Goal: Task Accomplishment & Management: Manage account settings

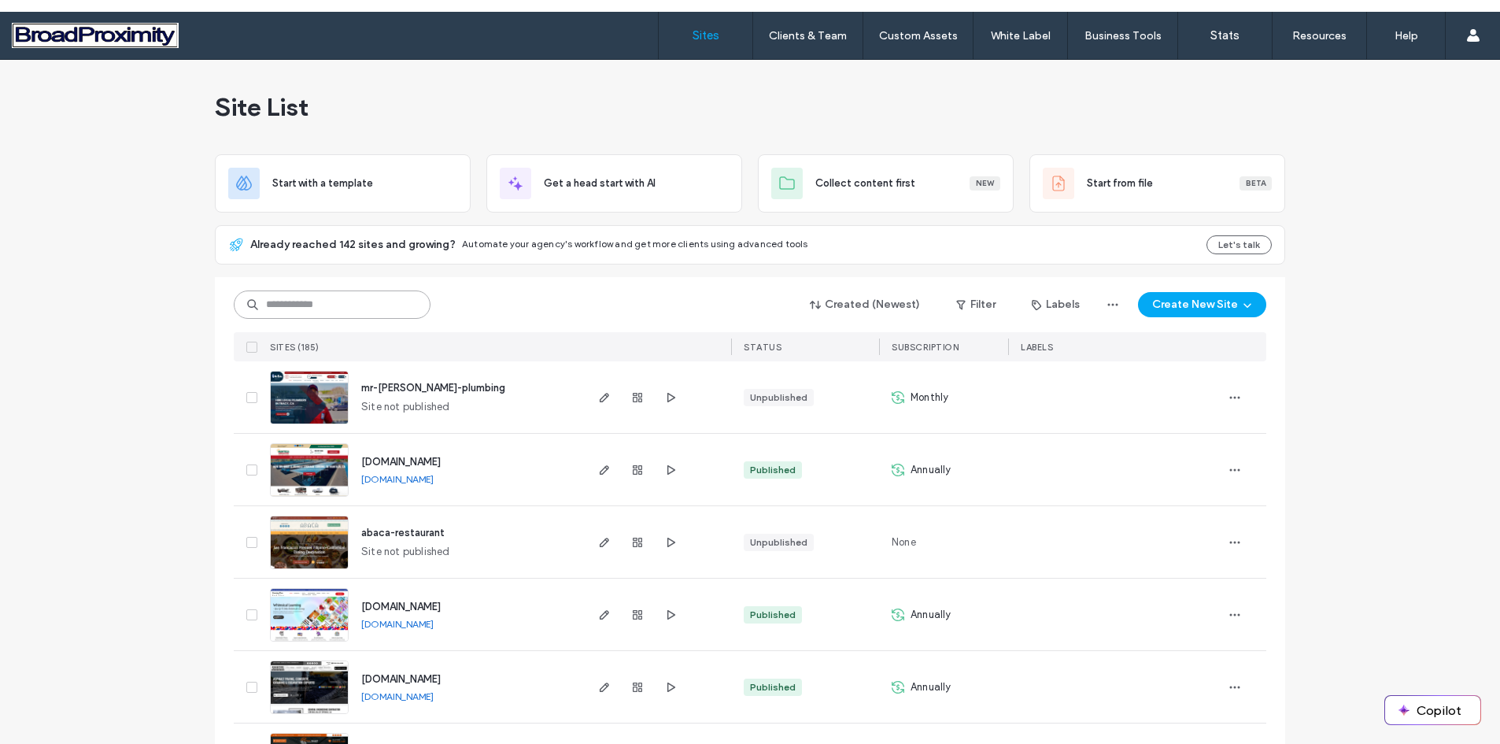
click at [310, 305] on input at bounding box center [332, 304] width 197 height 28
type input "***"
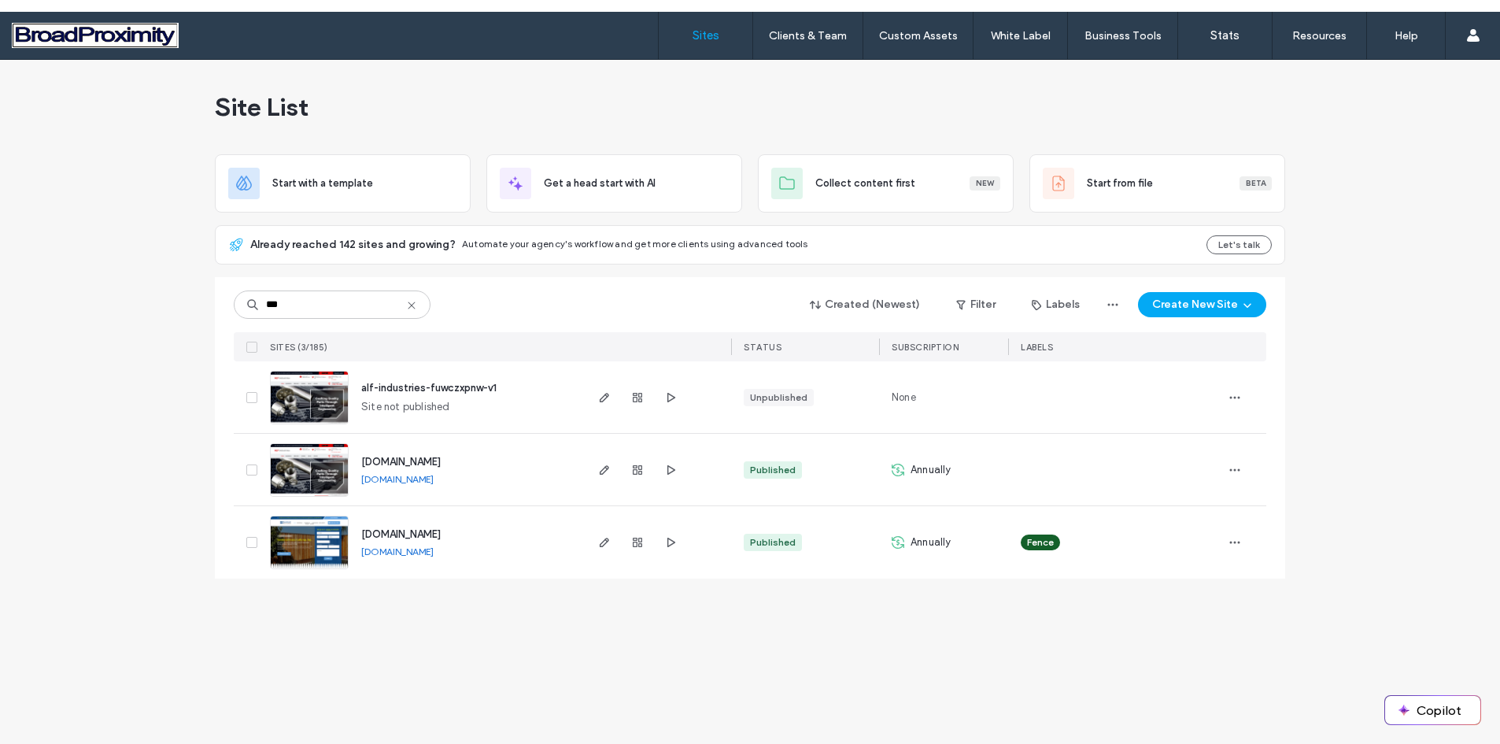
click at [288, 467] on img at bounding box center [309, 497] width 77 height 107
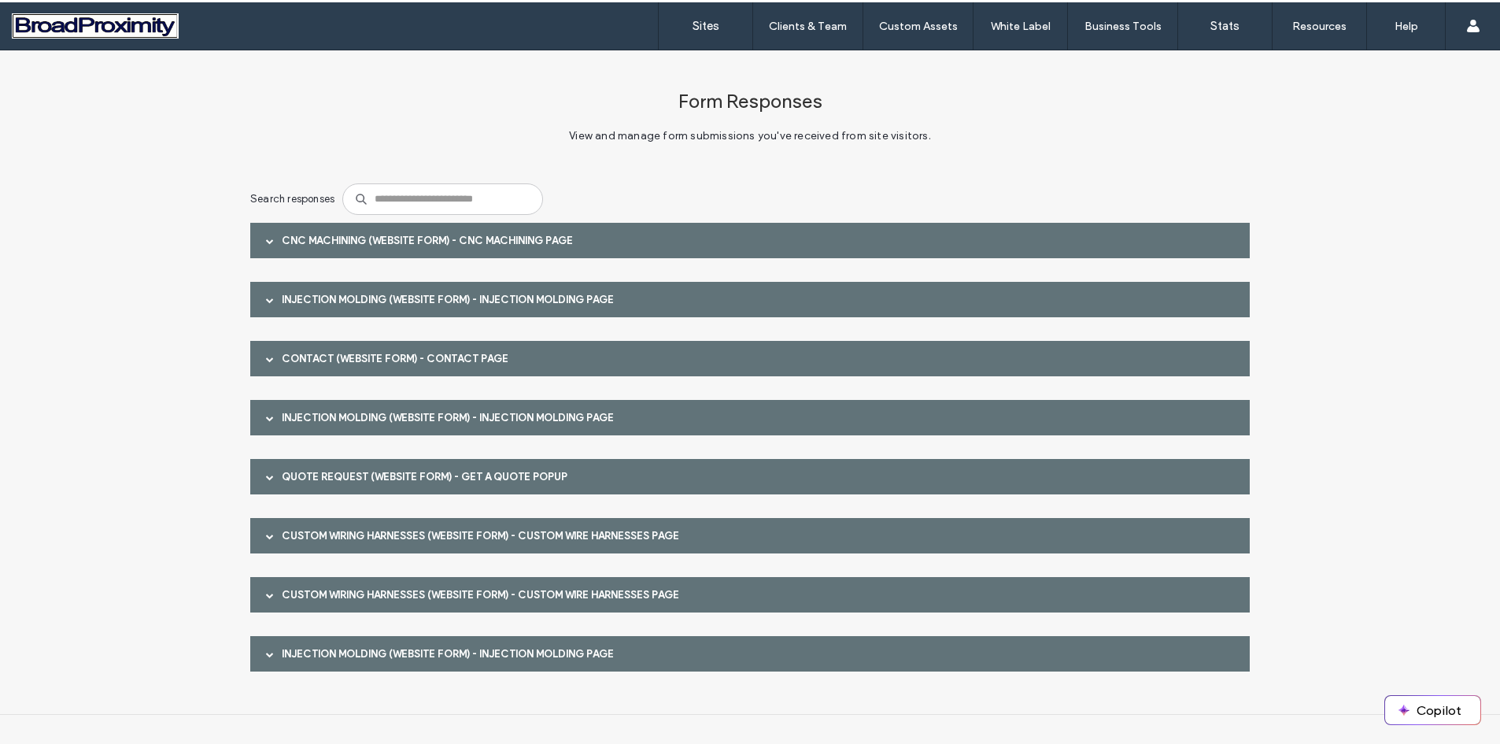
scroll to position [12, 0]
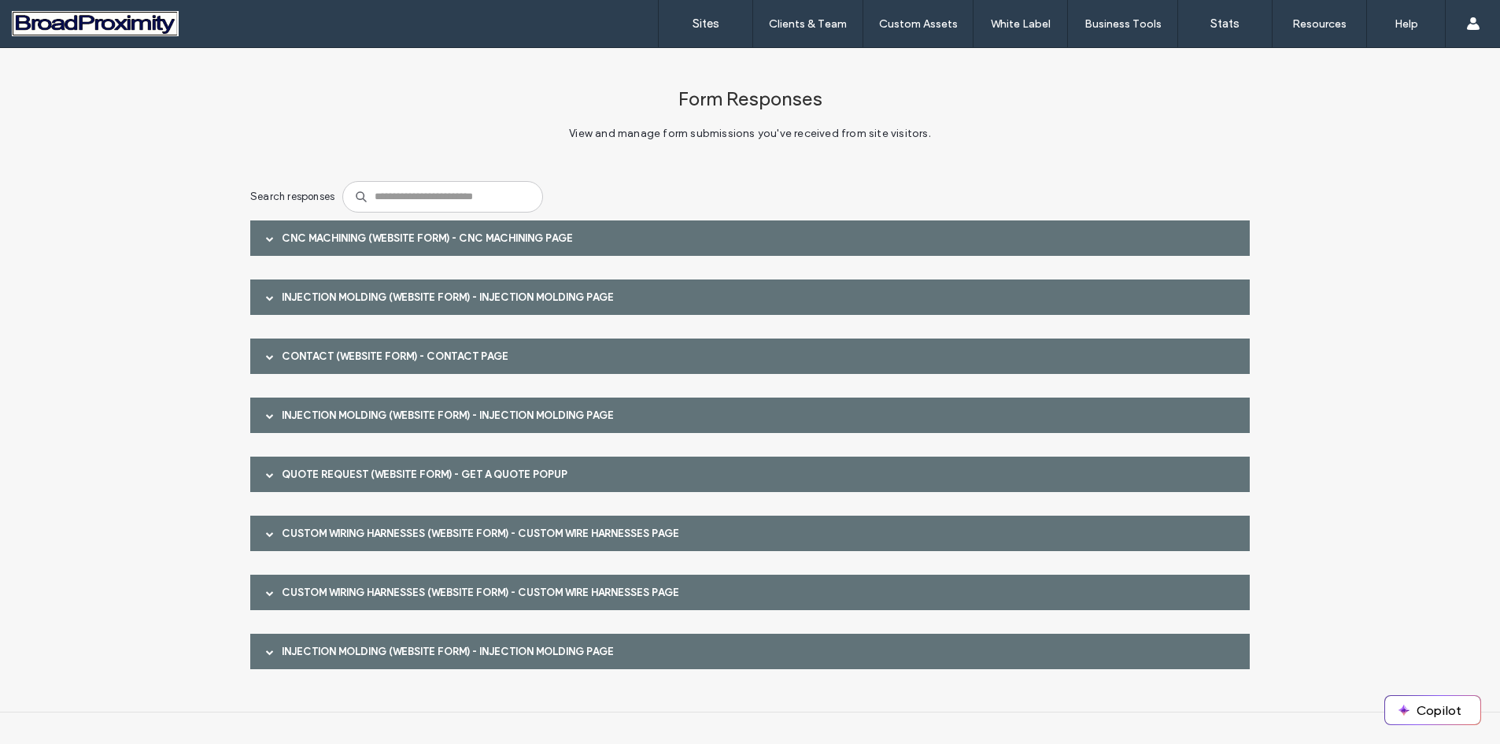
click at [360, 234] on div "CNC Machining (Website Form) - CNC Machining page" at bounding box center [749, 237] width 999 height 35
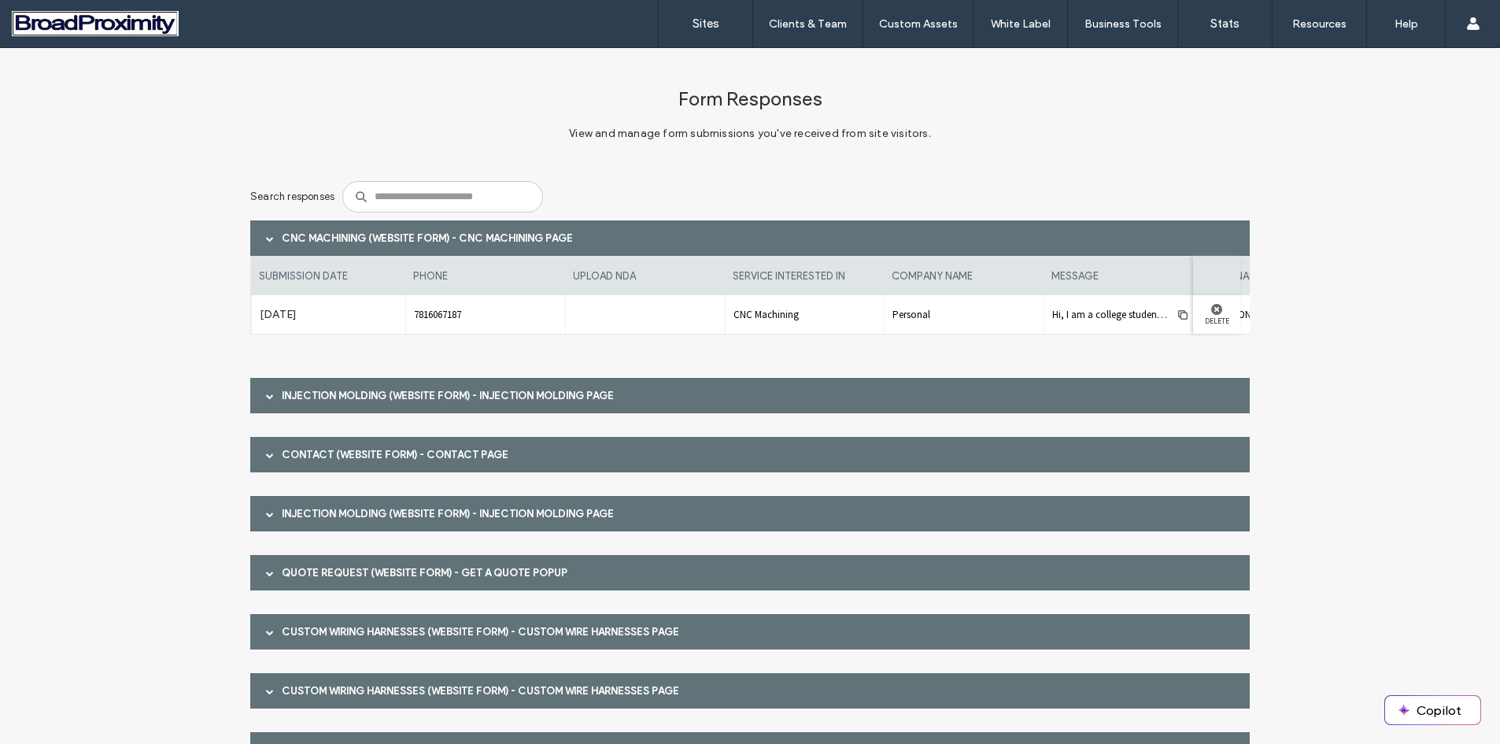
click at [266, 394] on span at bounding box center [270, 396] width 8 height 8
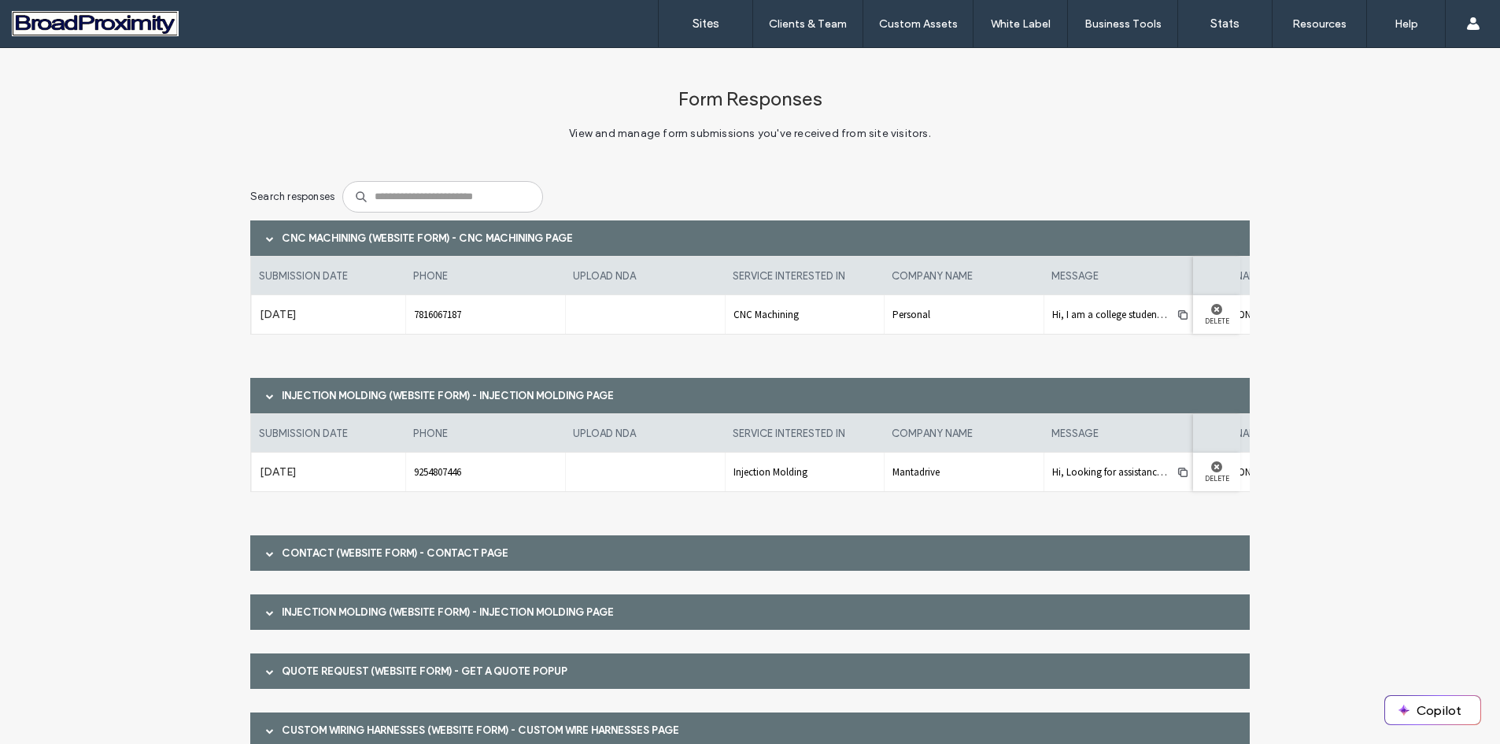
click at [268, 548] on div at bounding box center [270, 553] width 24 height 28
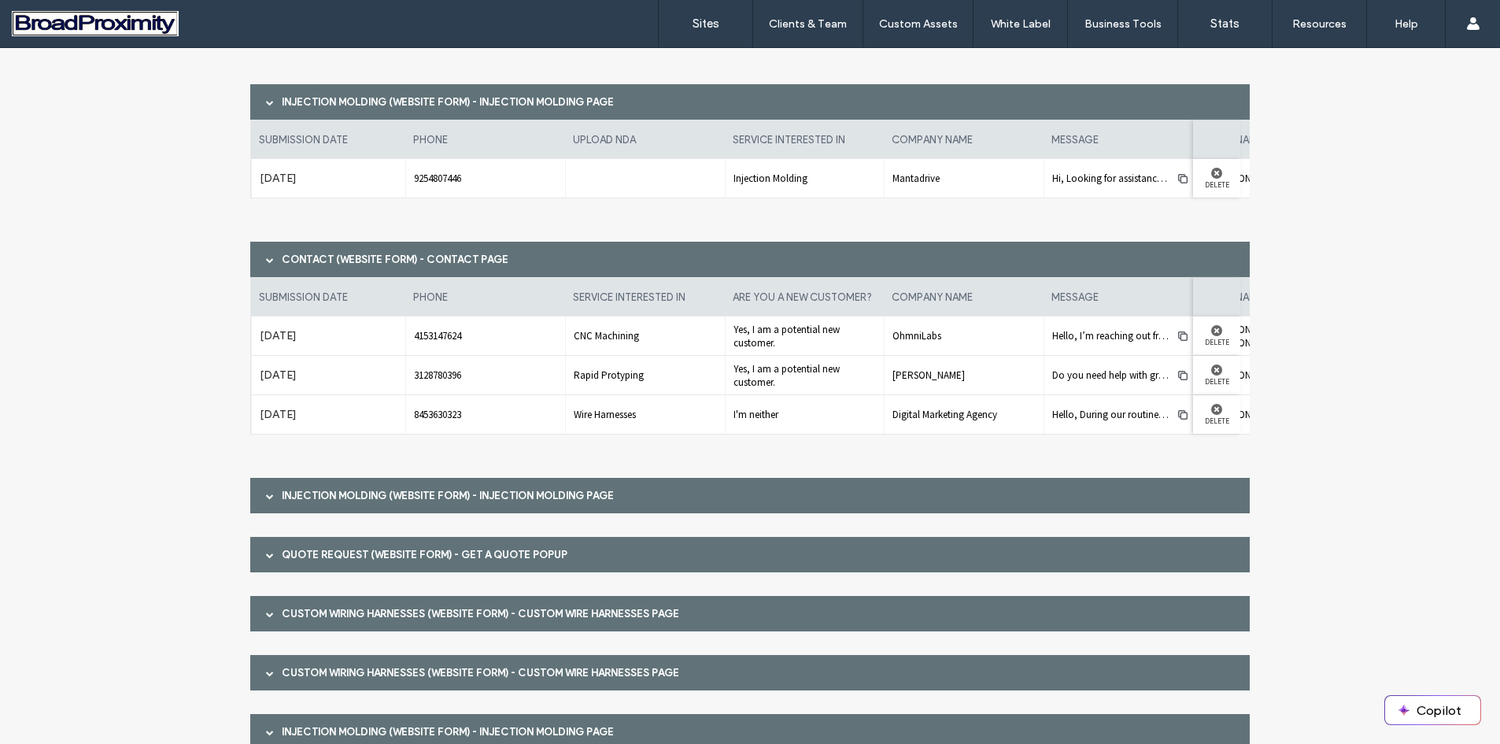
scroll to position [315, 0]
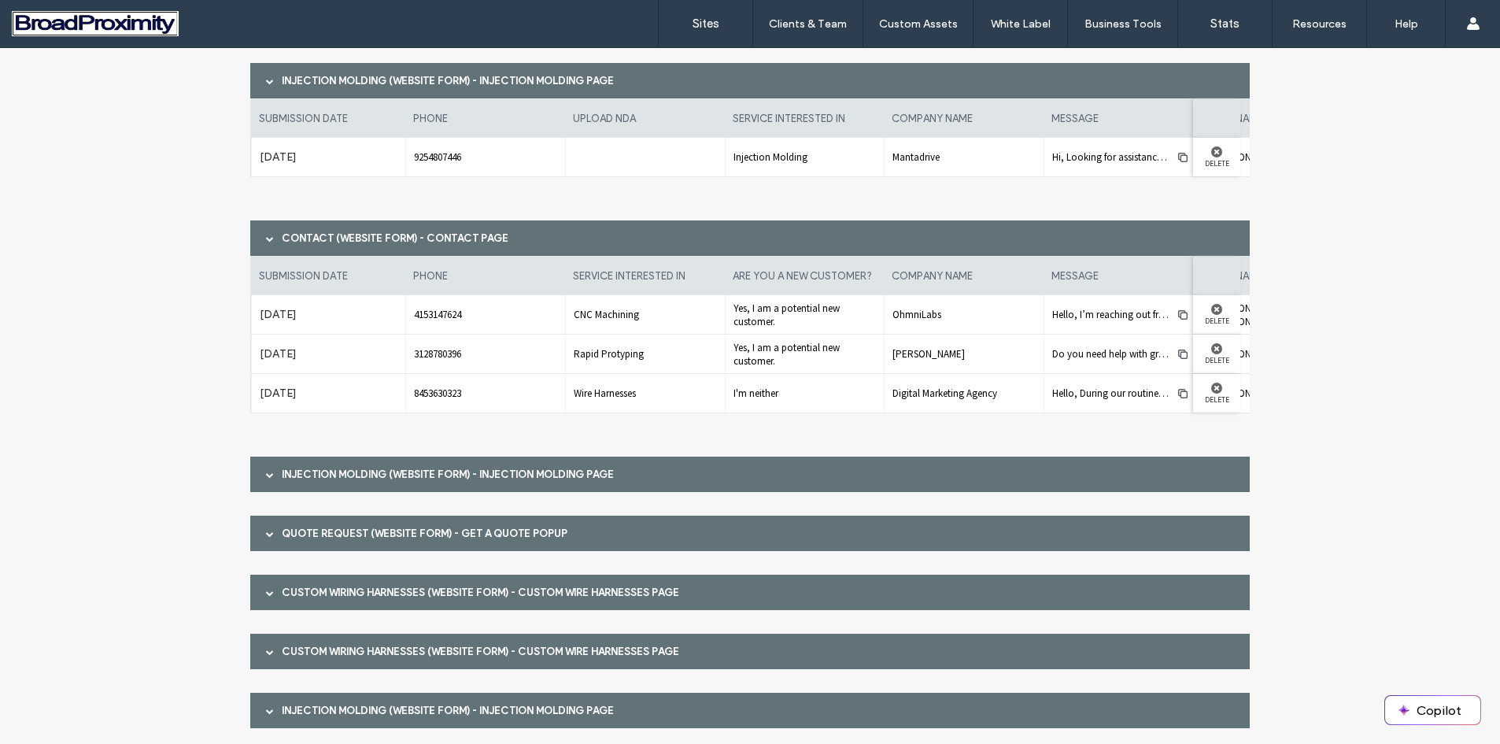
click at [266, 473] on span at bounding box center [270, 475] width 8 height 8
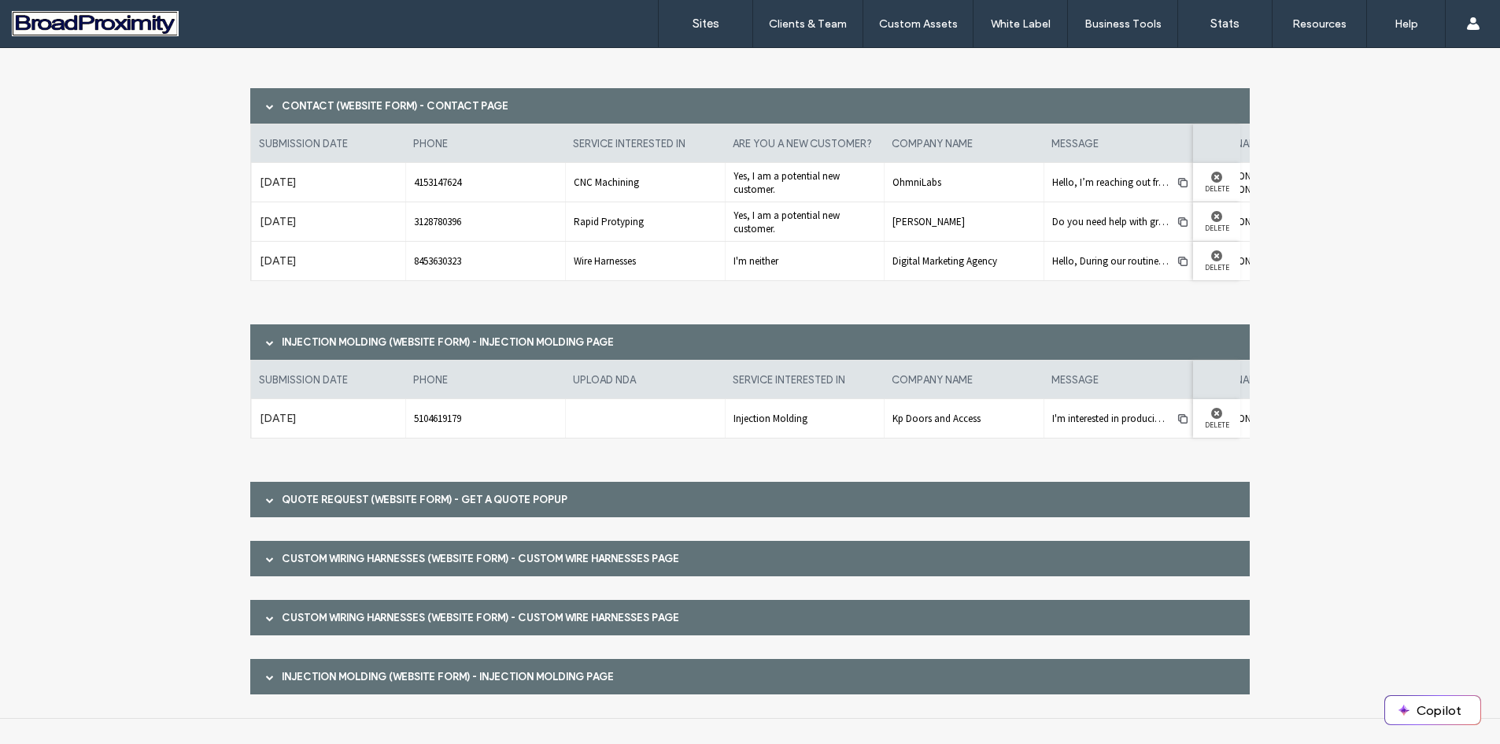
scroll to position [453, 0]
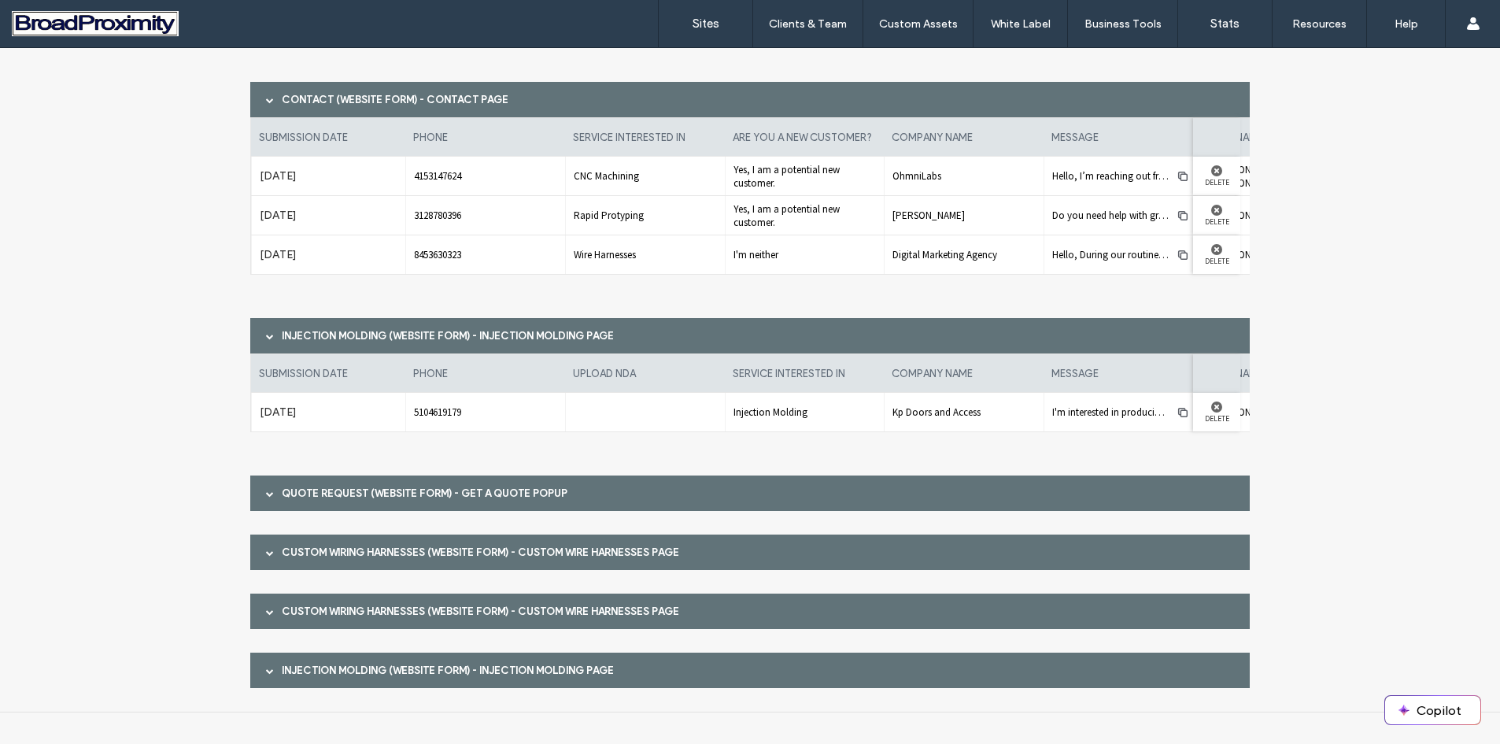
click at [268, 492] on span at bounding box center [270, 493] width 8 height 8
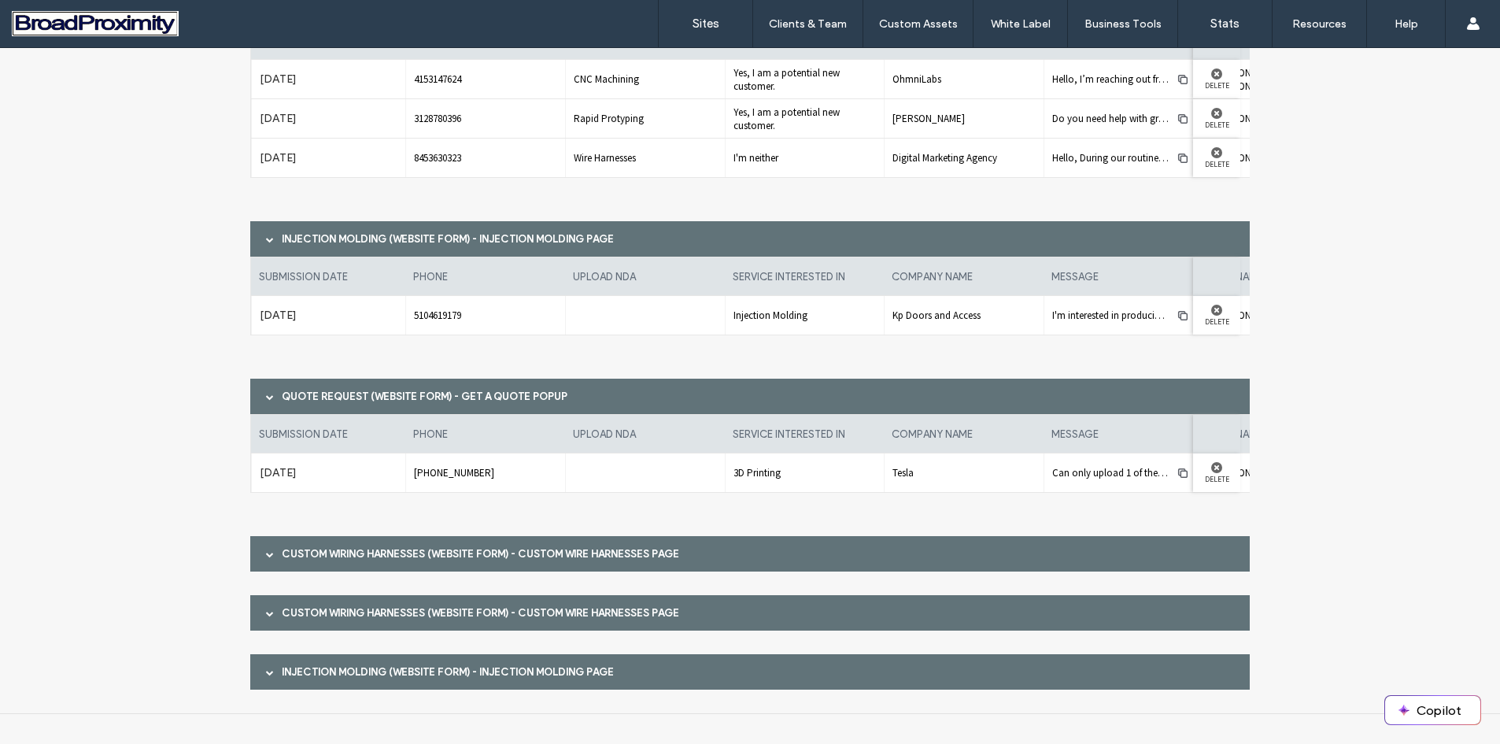
scroll to position [552, 0]
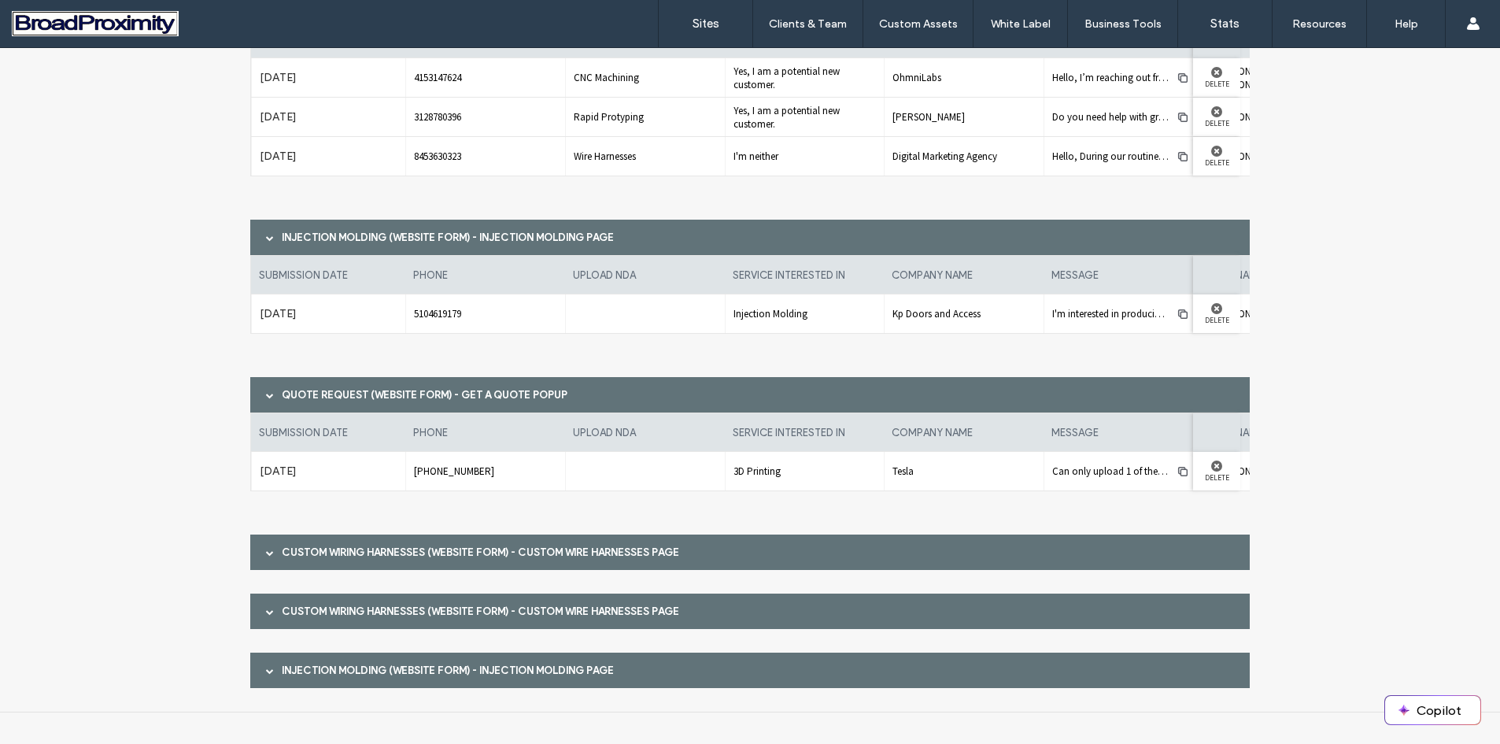
click at [259, 552] on div at bounding box center [270, 552] width 24 height 28
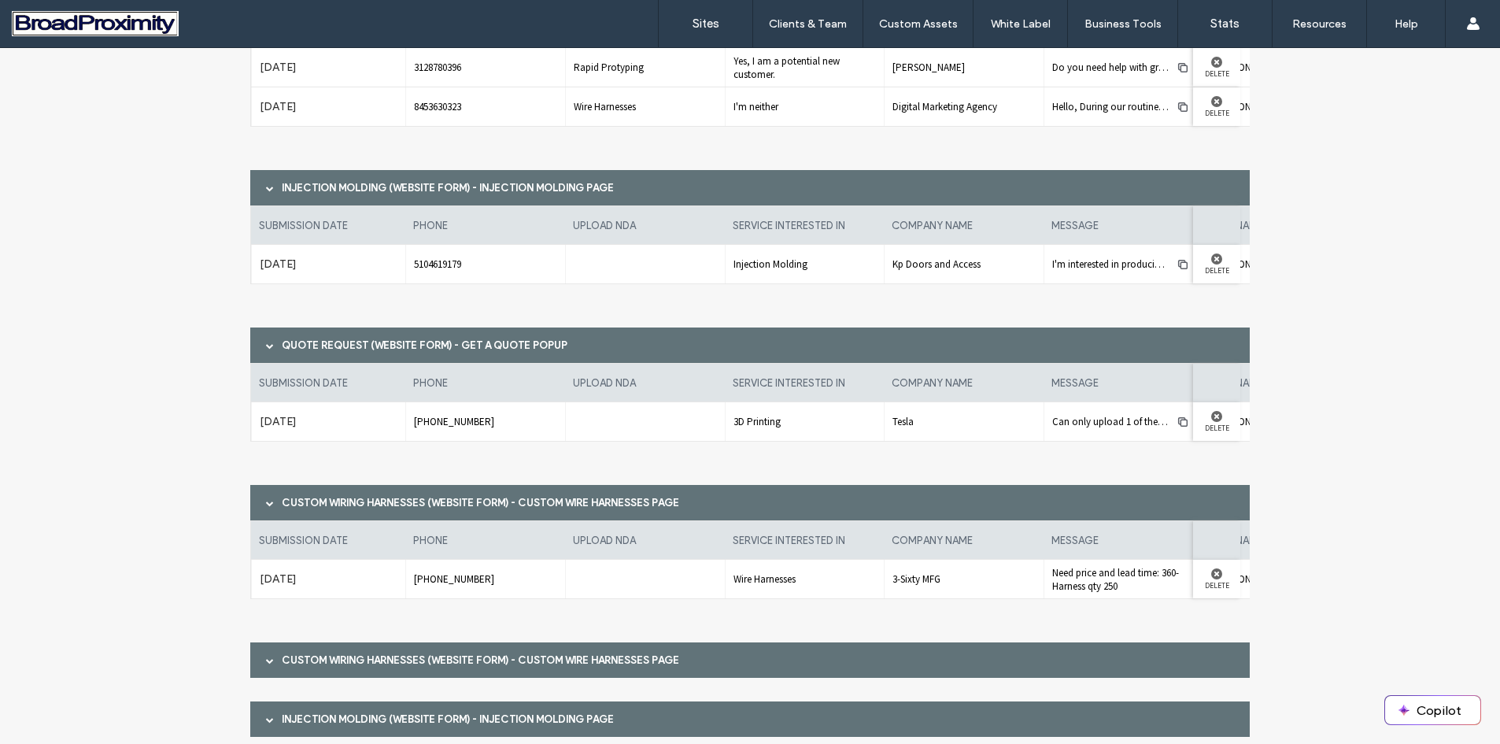
scroll to position [650, 0]
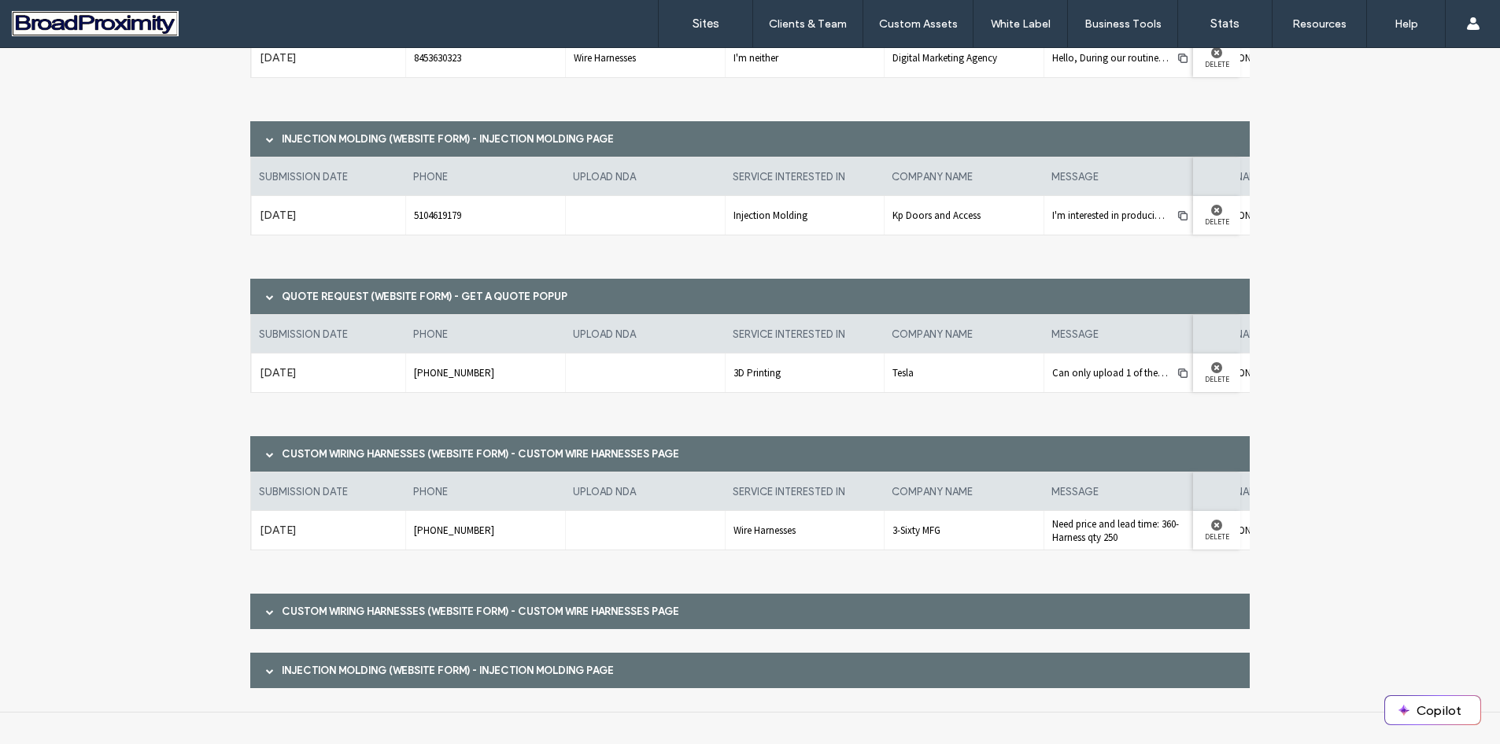
click at [267, 608] on span at bounding box center [270, 611] width 8 height 8
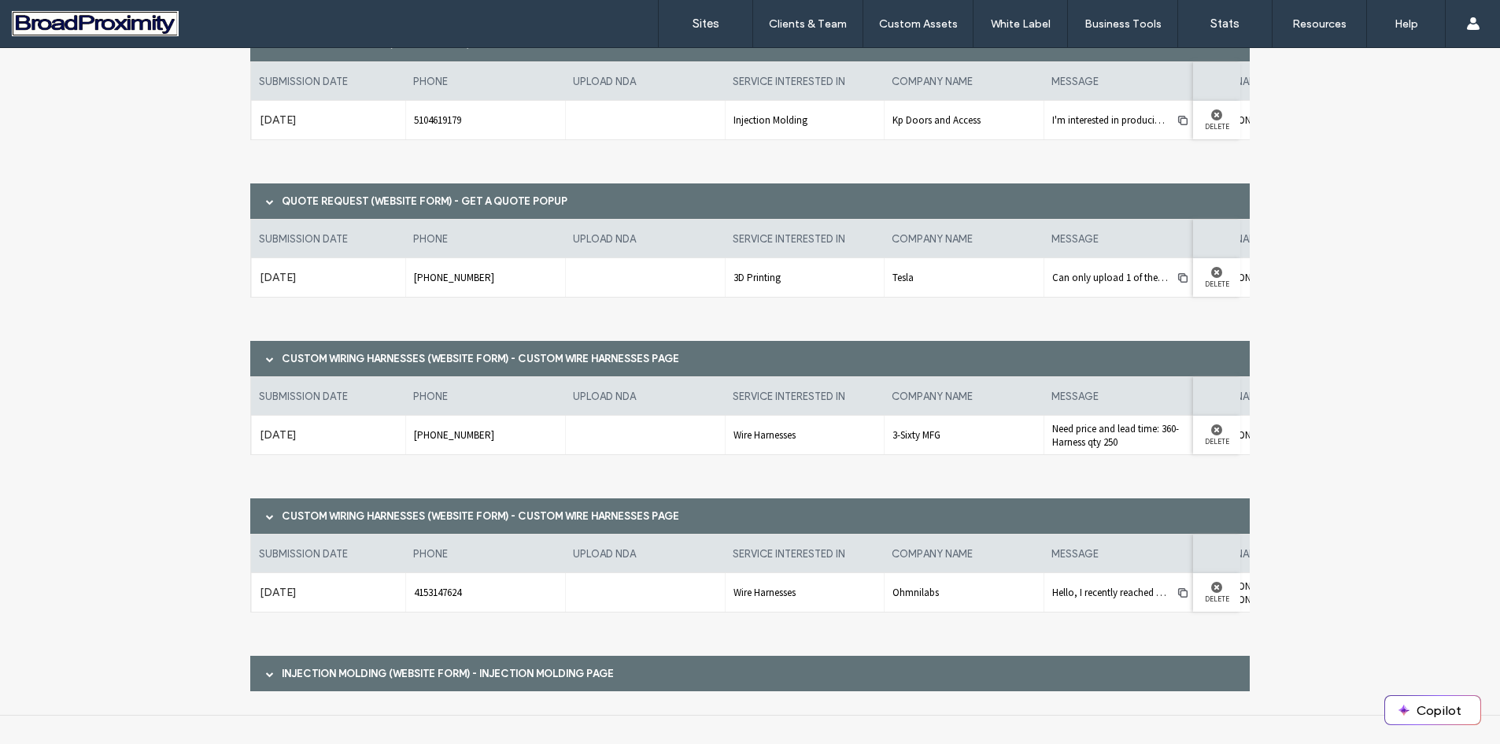
scroll to position [748, 0]
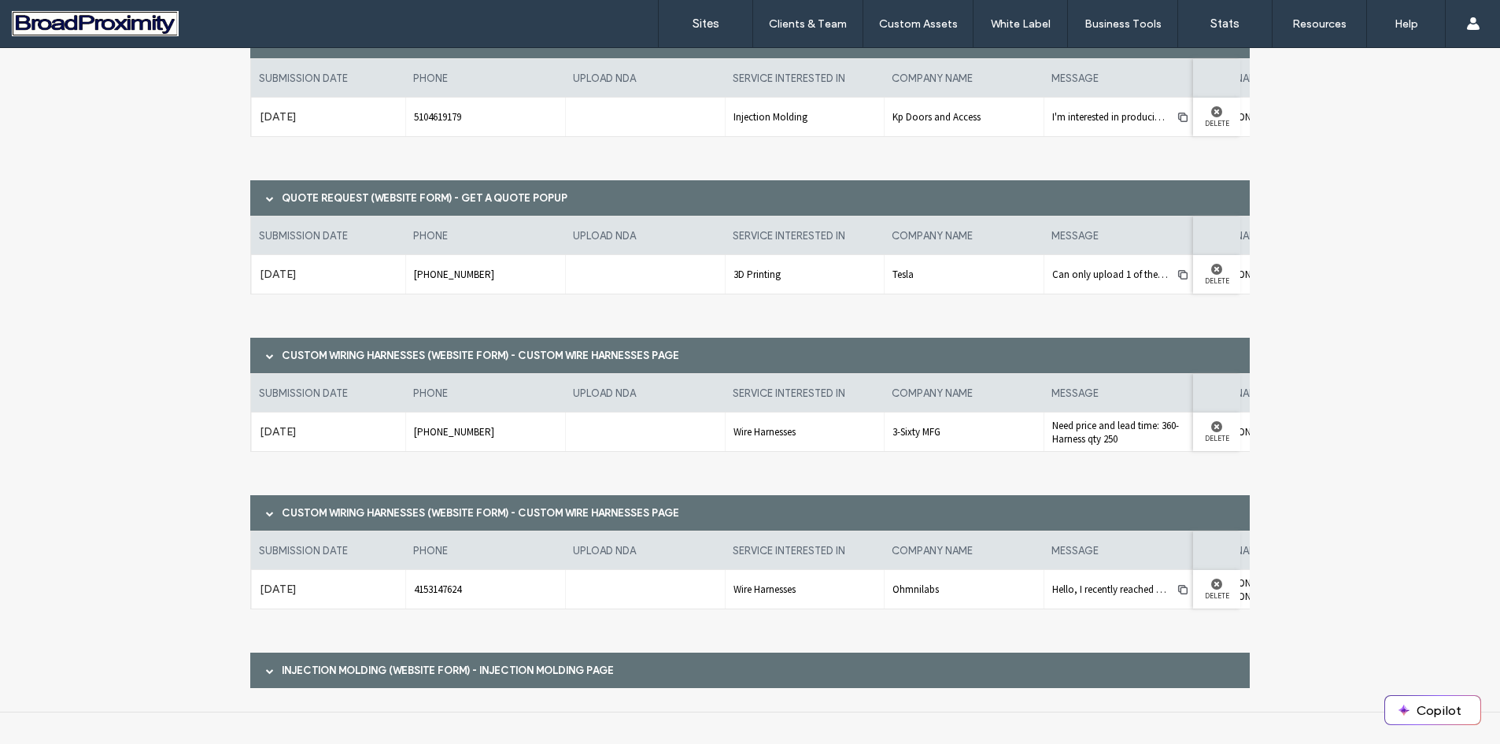
click at [266, 666] on span at bounding box center [270, 670] width 8 height 8
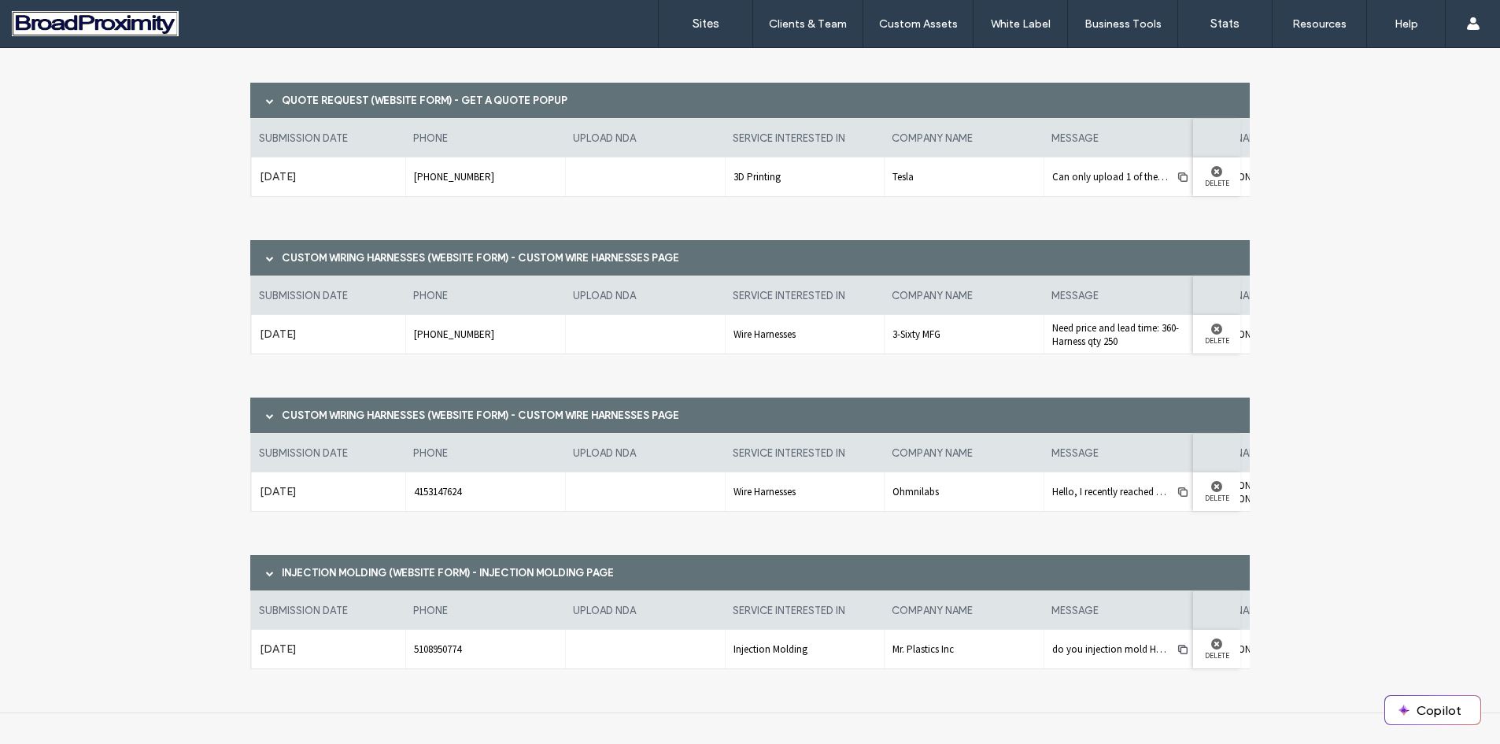
scroll to position [847, 0]
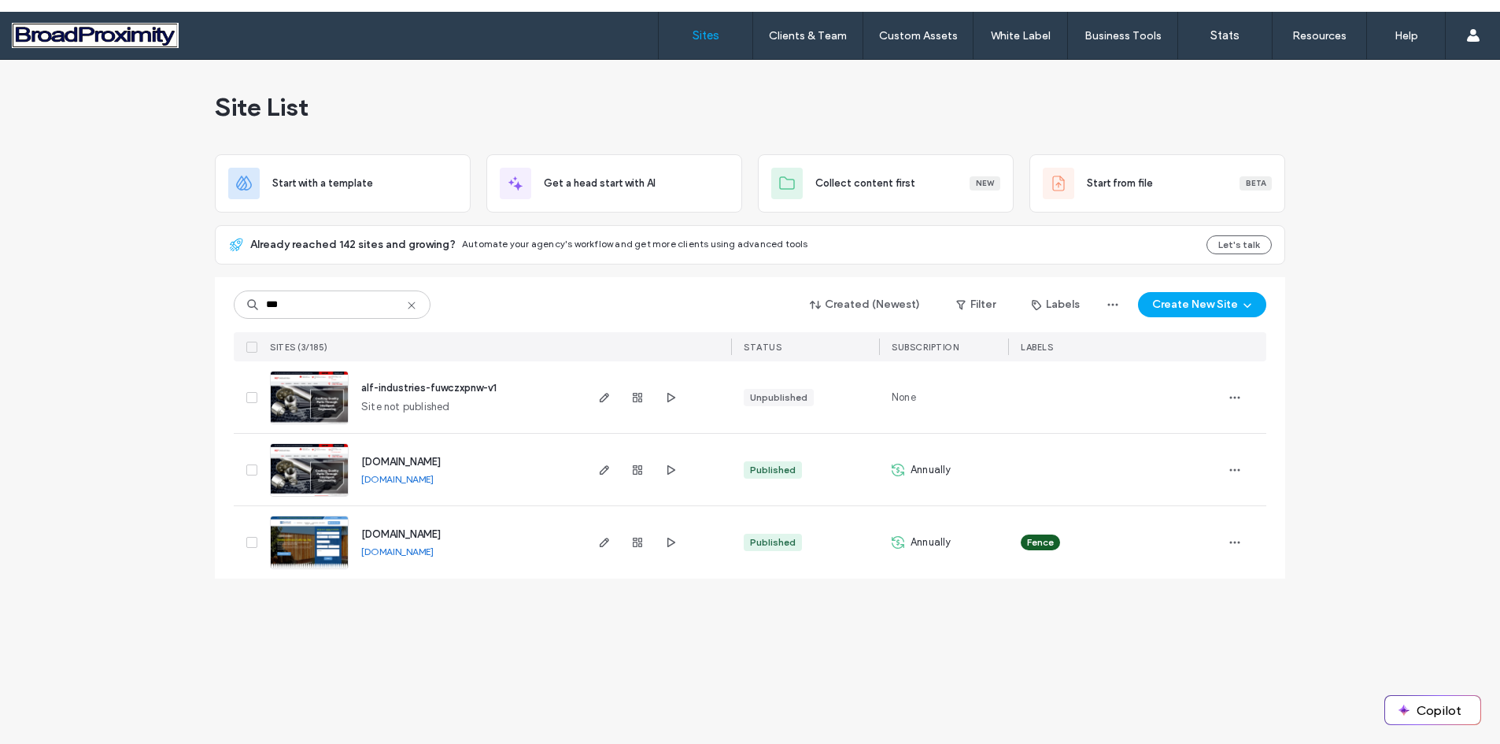
type input "***"
click at [320, 476] on img at bounding box center [309, 497] width 77 height 107
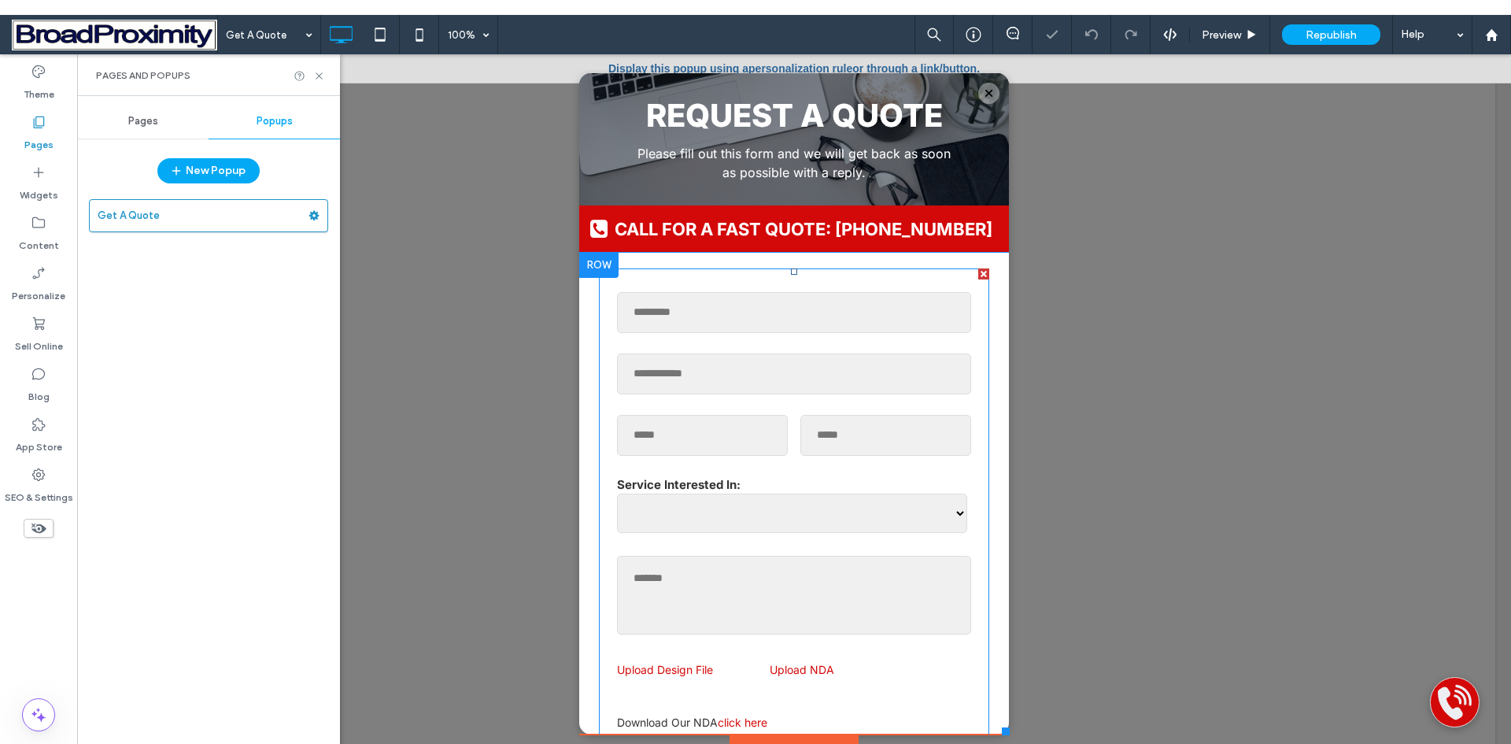
click at [768, 342] on form "**********" at bounding box center [794, 582] width 367 height 609
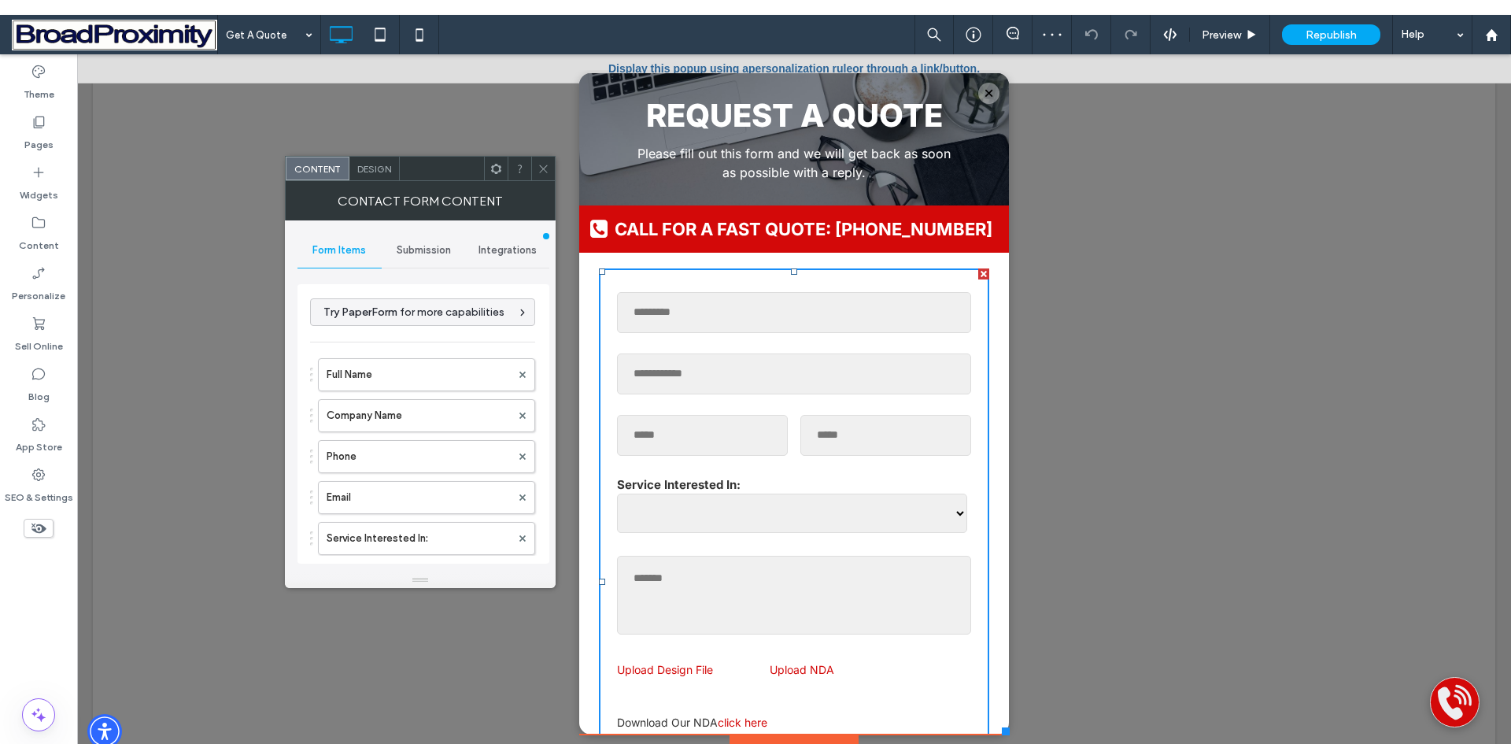
click at [432, 251] on span "Submission" at bounding box center [424, 250] width 54 height 13
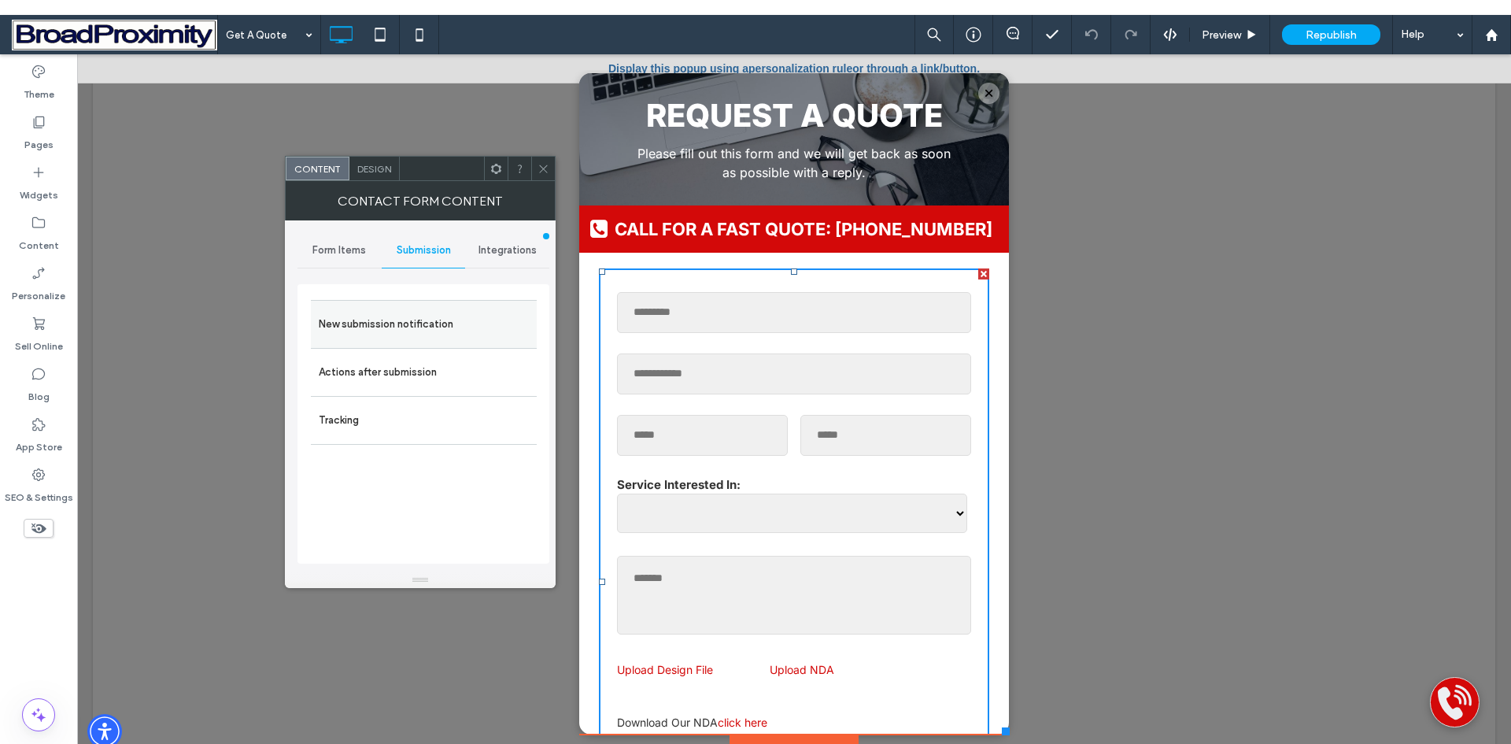
click at [424, 317] on label "New submission notification" at bounding box center [424, 323] width 210 height 31
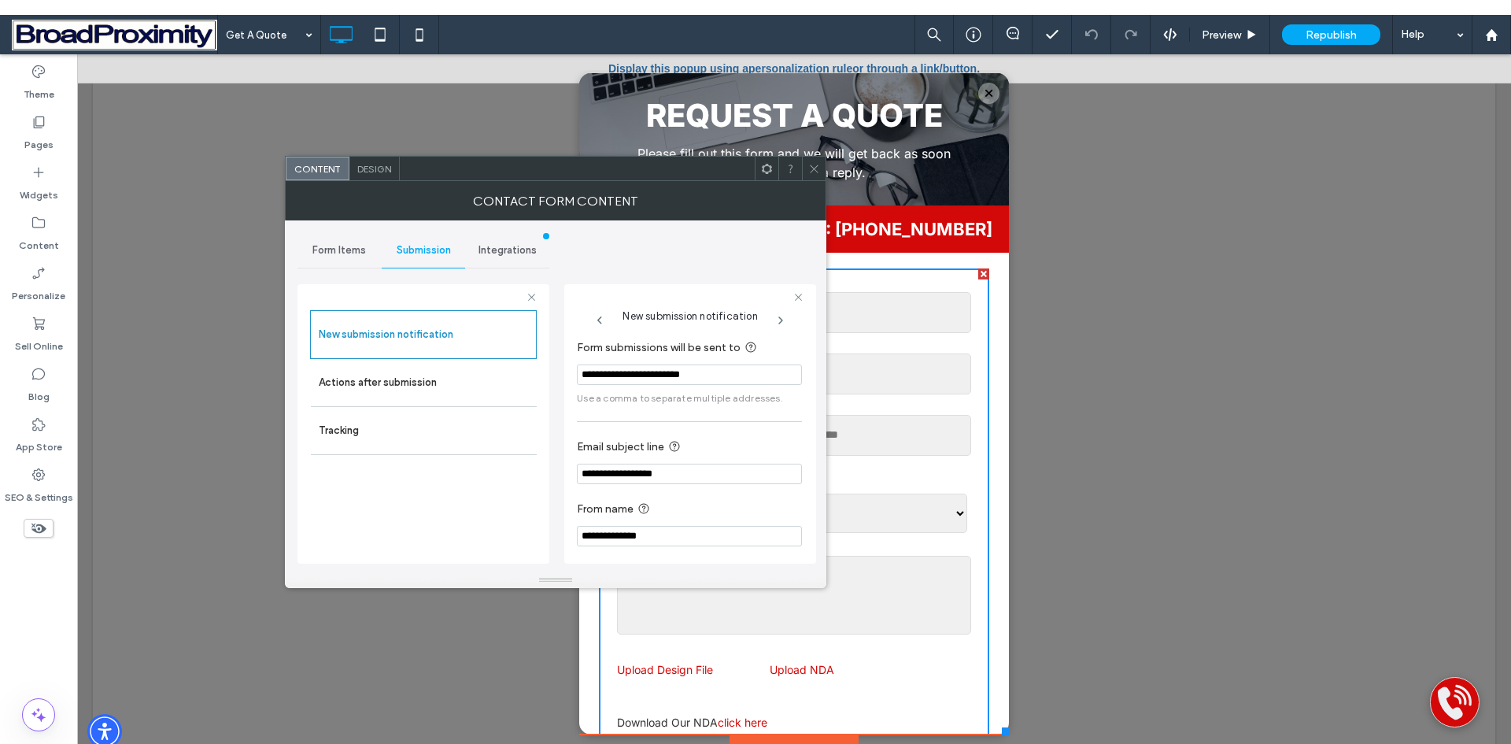
click at [814, 165] on icon at bounding box center [814, 169] width 12 height 12
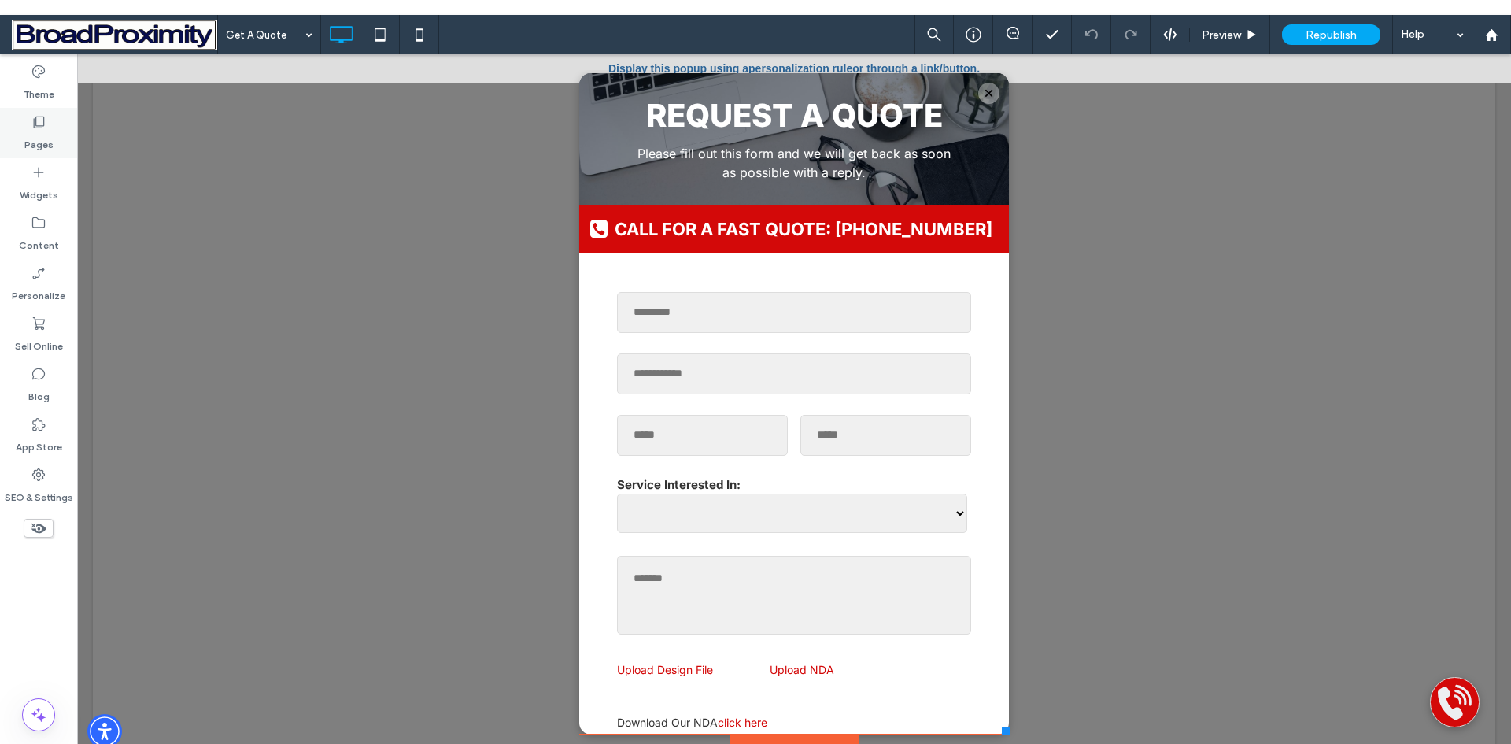
click at [31, 133] on label "Pages" at bounding box center [38, 141] width 29 height 22
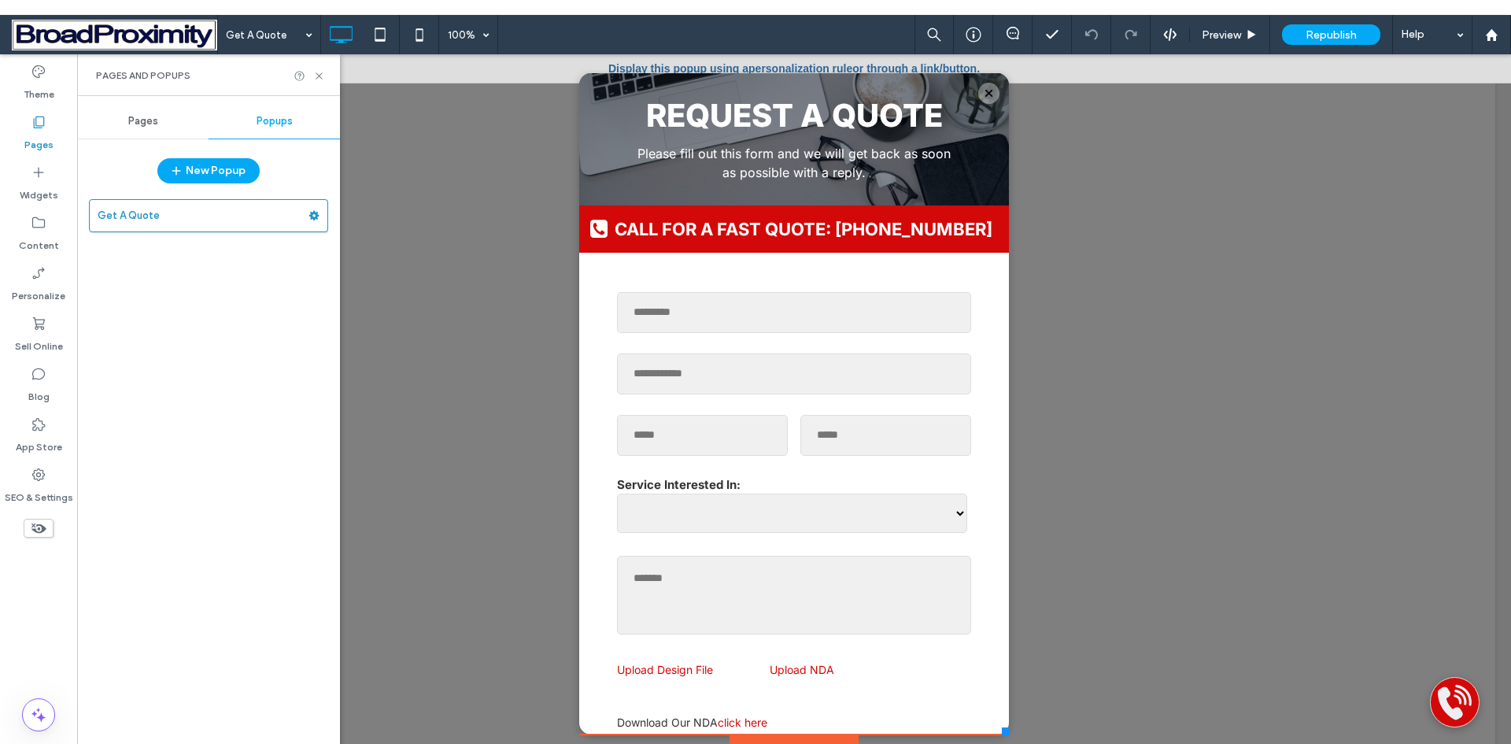
click at [142, 124] on span "Pages" at bounding box center [143, 121] width 30 height 13
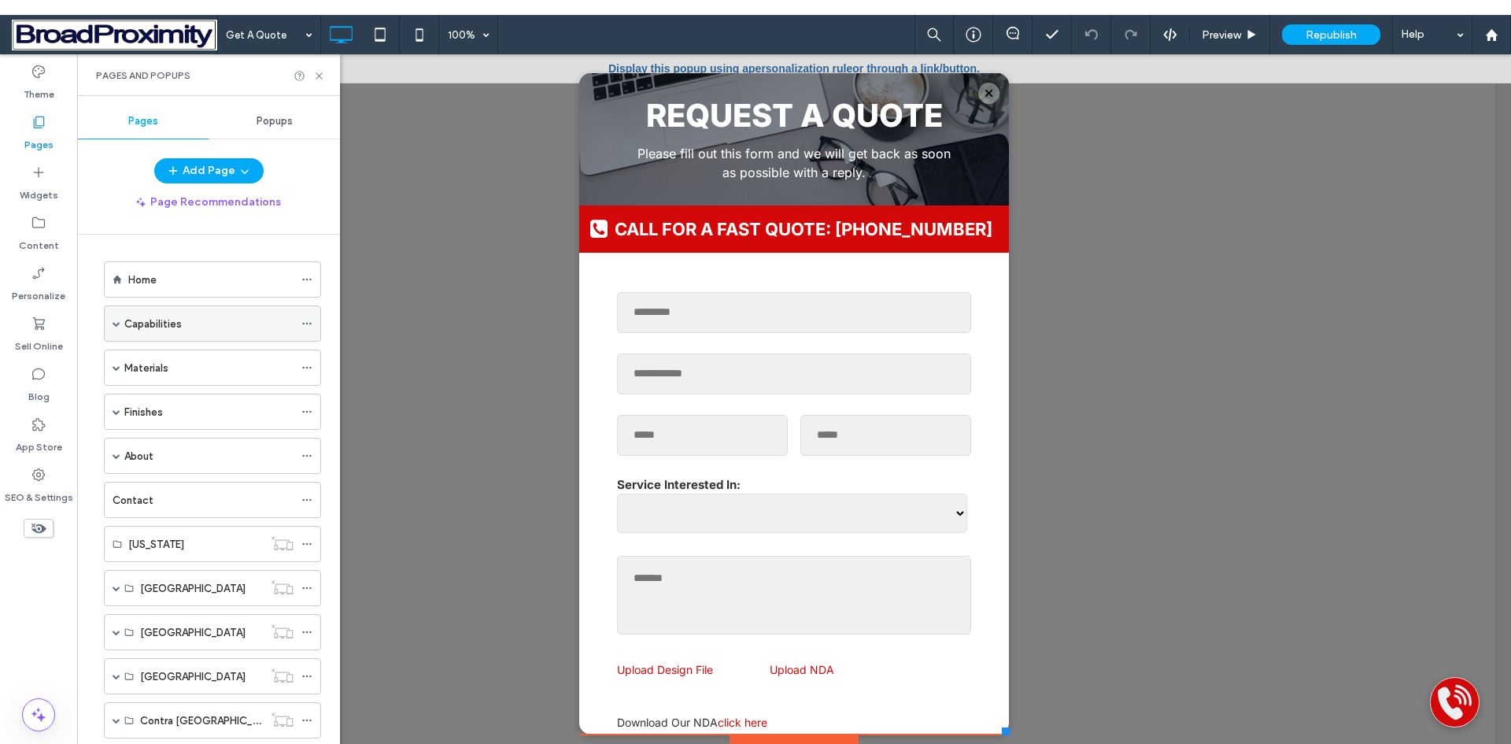
click at [117, 321] on span at bounding box center [117, 323] width 8 height 8
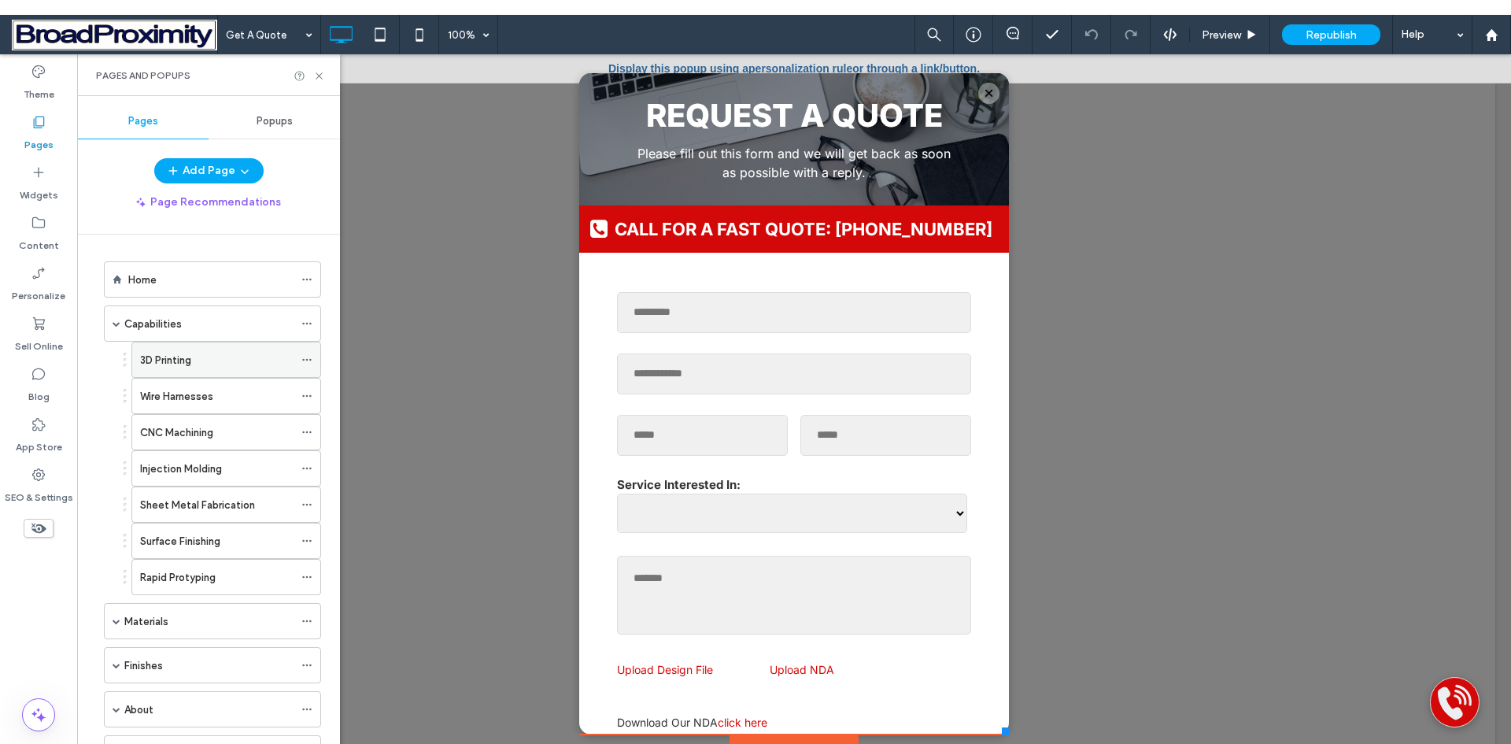
click at [161, 356] on label "3D Printing" at bounding box center [165, 360] width 51 height 28
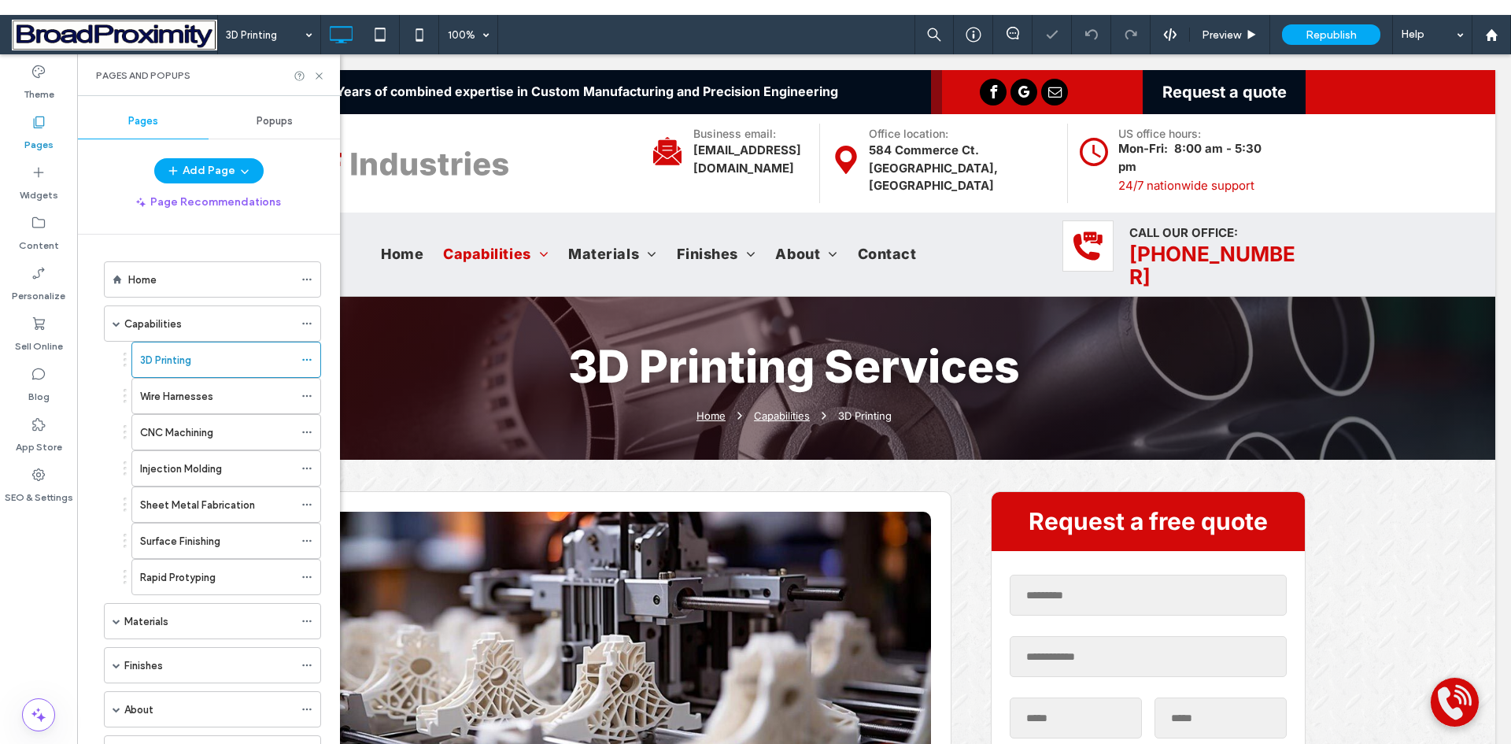
scroll to position [393, 0]
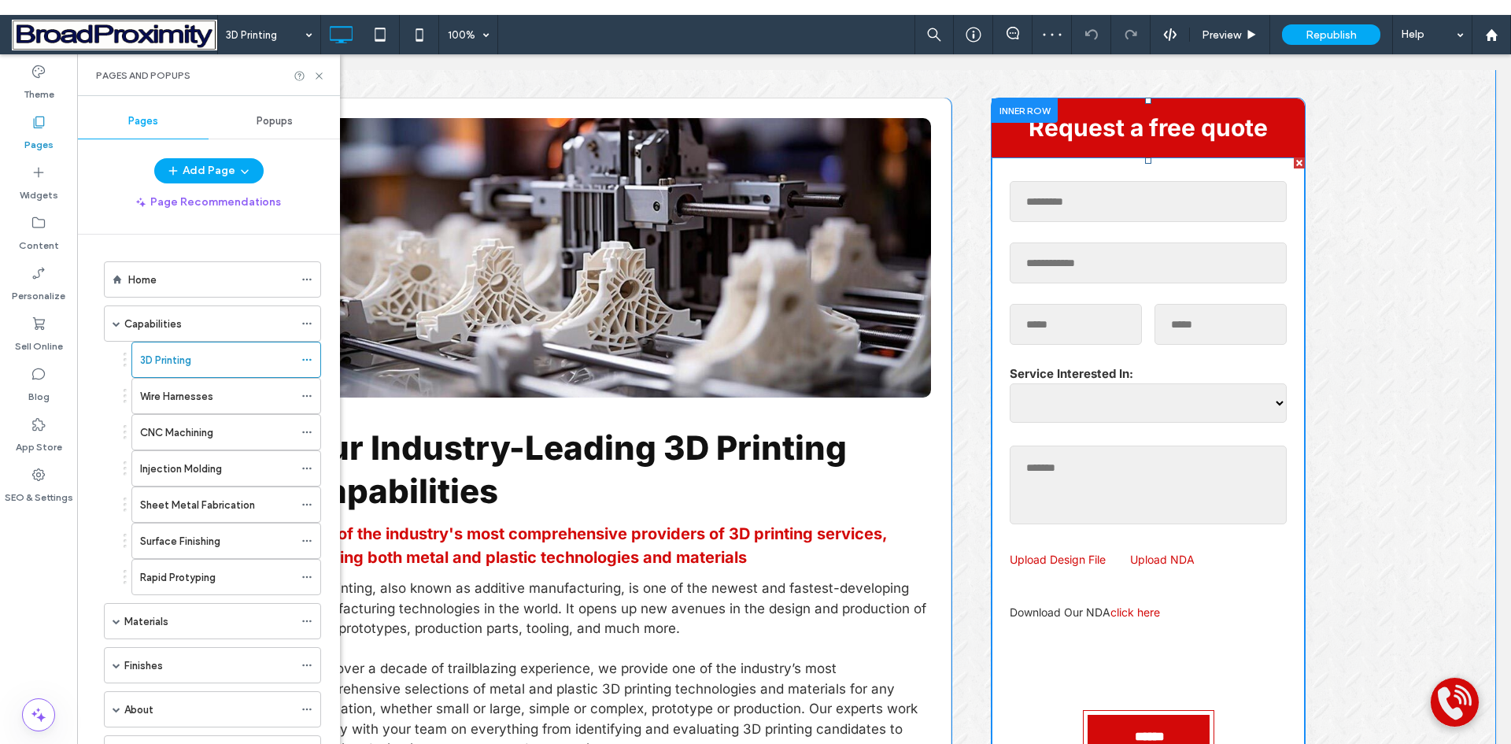
click at [1145, 251] on div "Company Name" at bounding box center [1148, 263] width 290 height 54
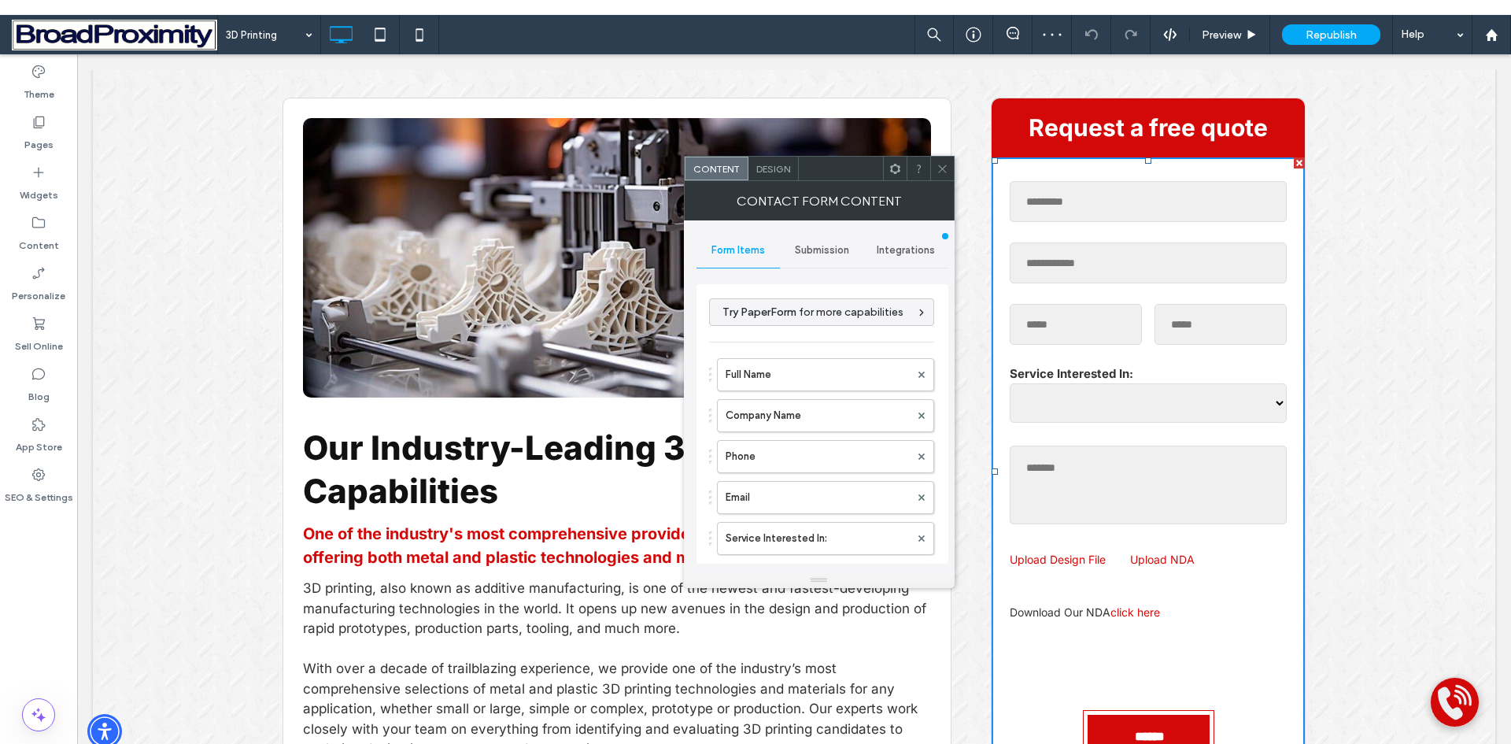
type input "******"
type input "**********"
click at [821, 249] on span "Submission" at bounding box center [822, 250] width 54 height 13
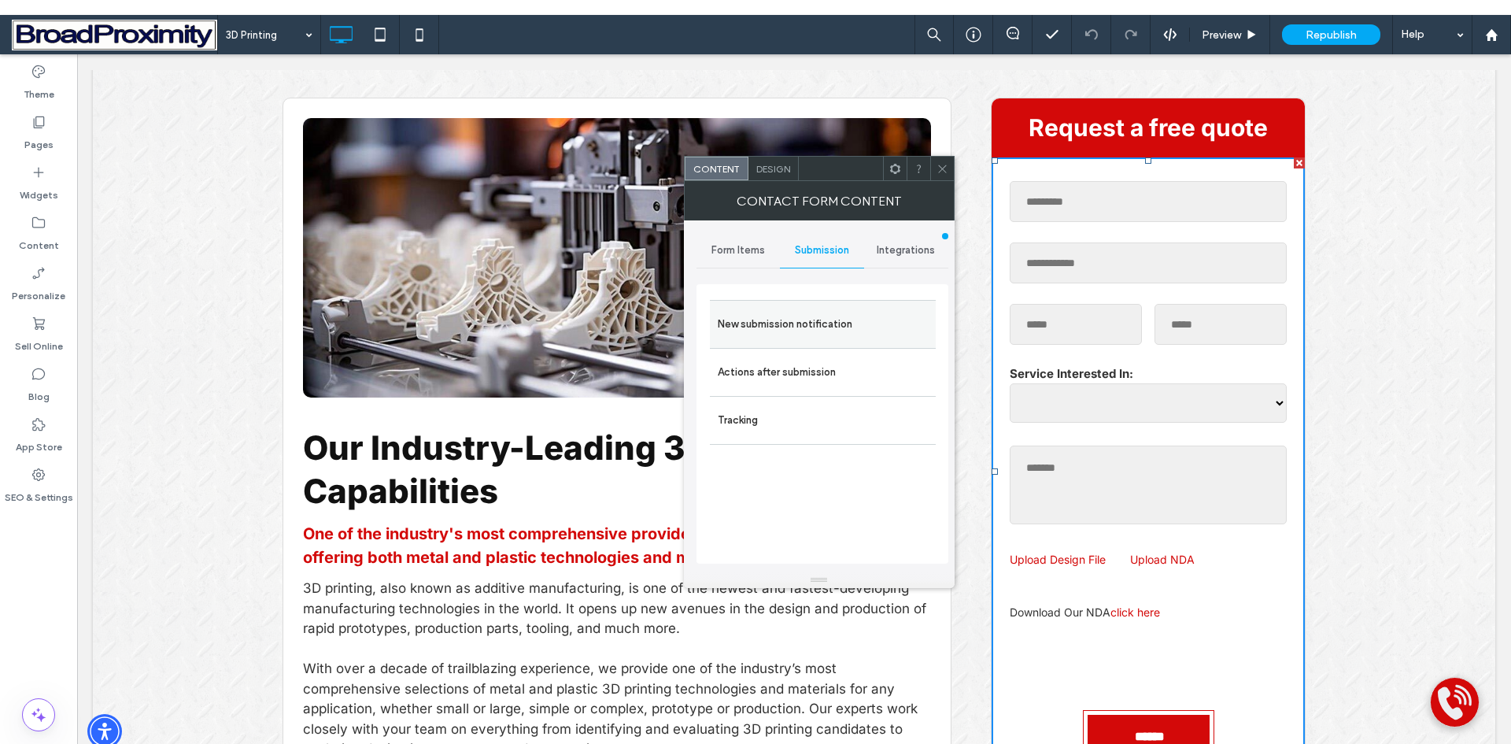
click at [805, 324] on label "New submission notification" at bounding box center [823, 323] width 210 height 31
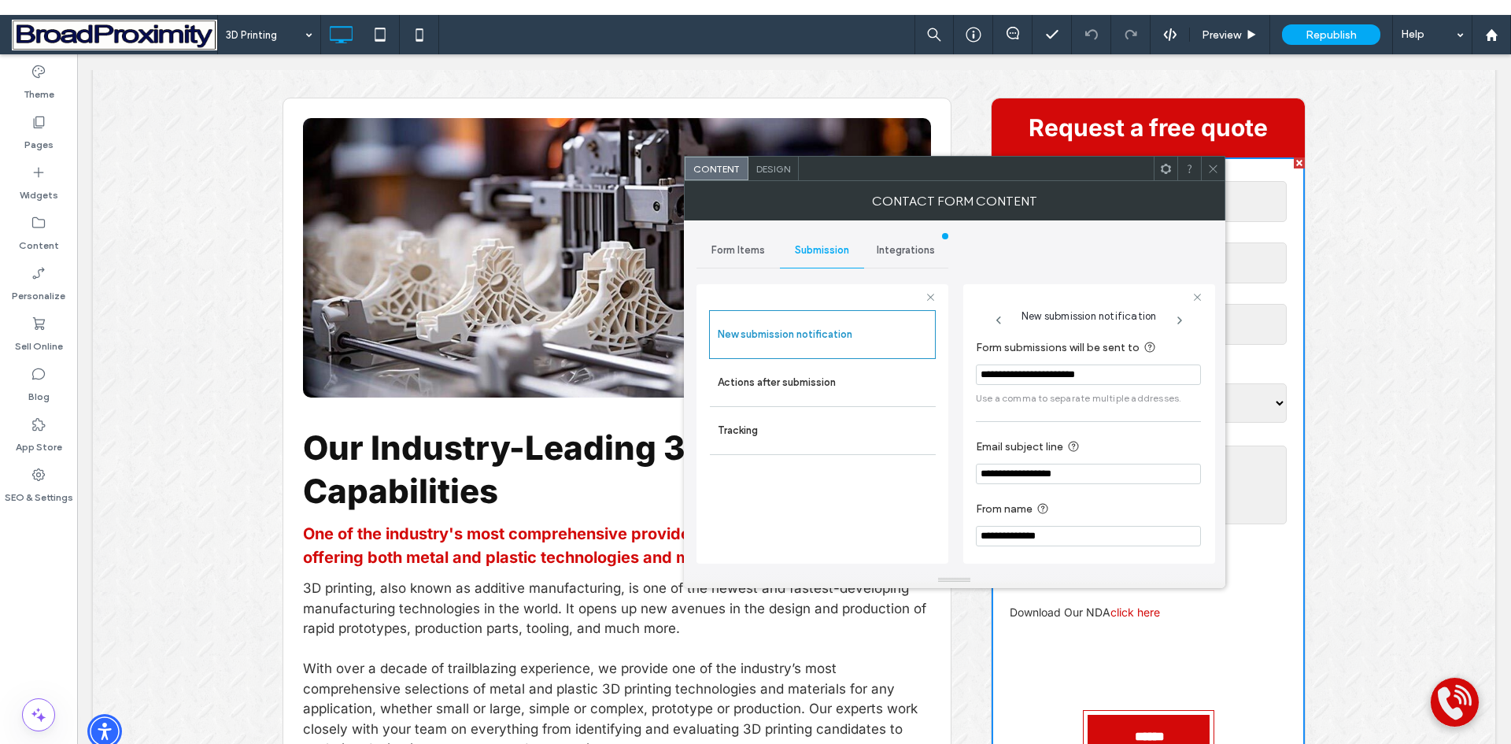
click at [1211, 169] on icon at bounding box center [1213, 169] width 12 height 12
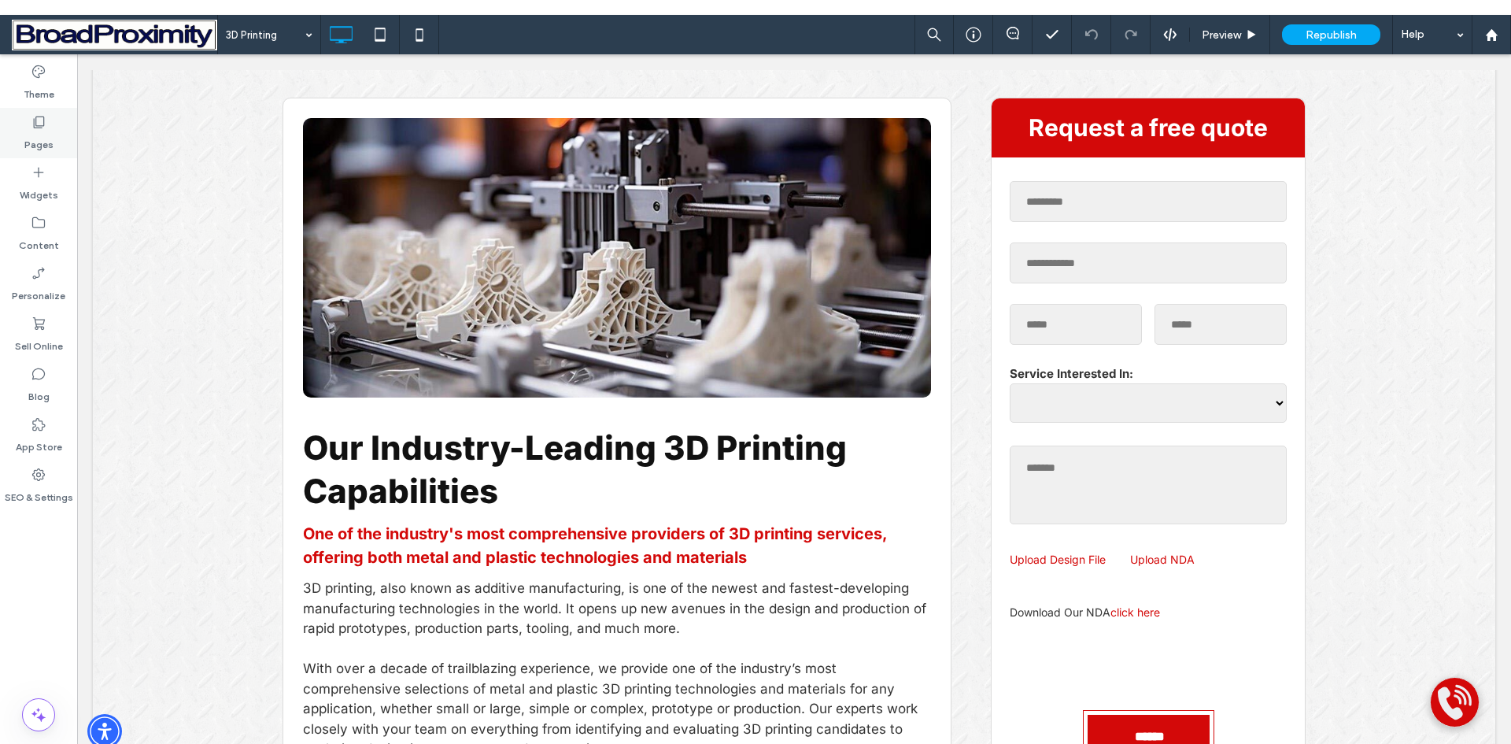
click at [33, 145] on label "Pages" at bounding box center [38, 141] width 29 height 22
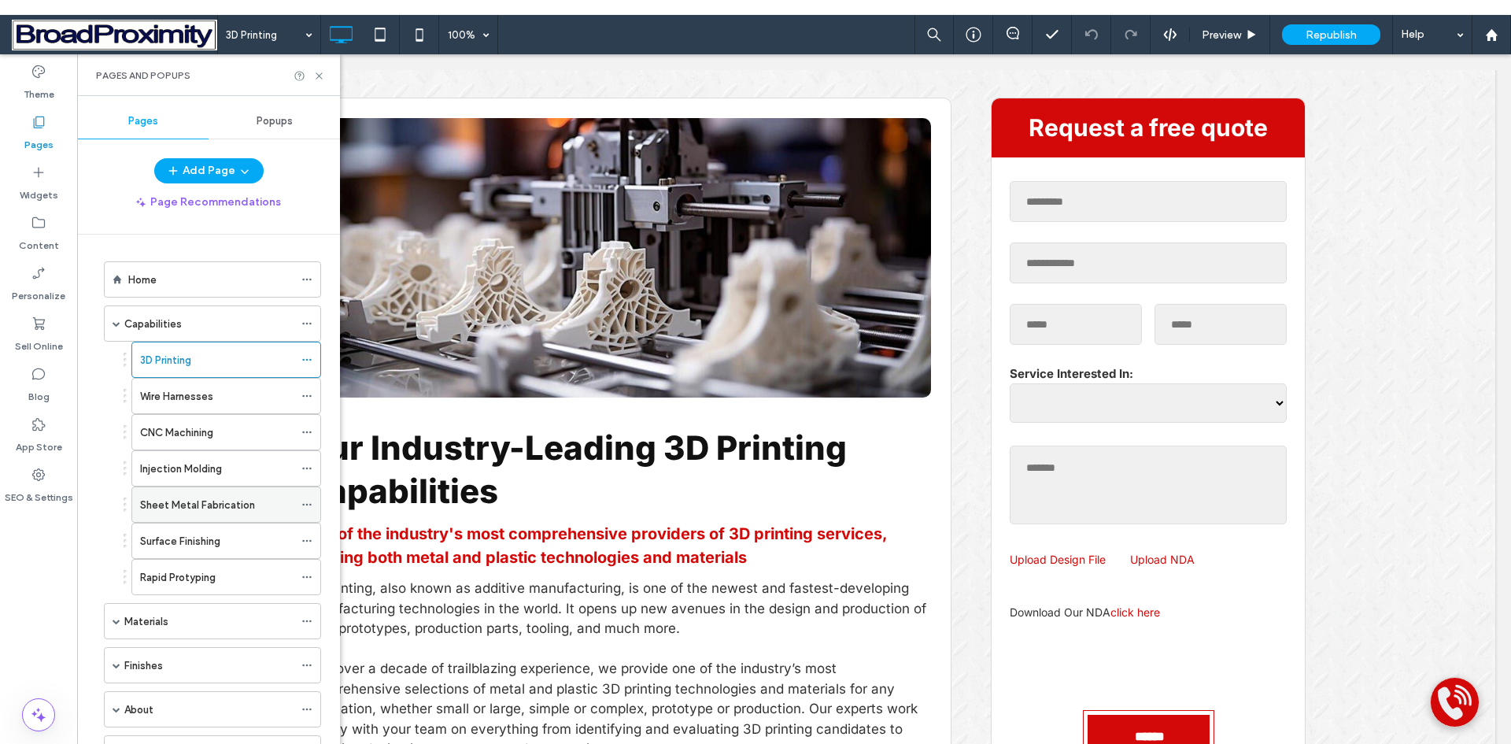
click at [183, 503] on label "Sheet Metal Fabrication" at bounding box center [197, 505] width 115 height 28
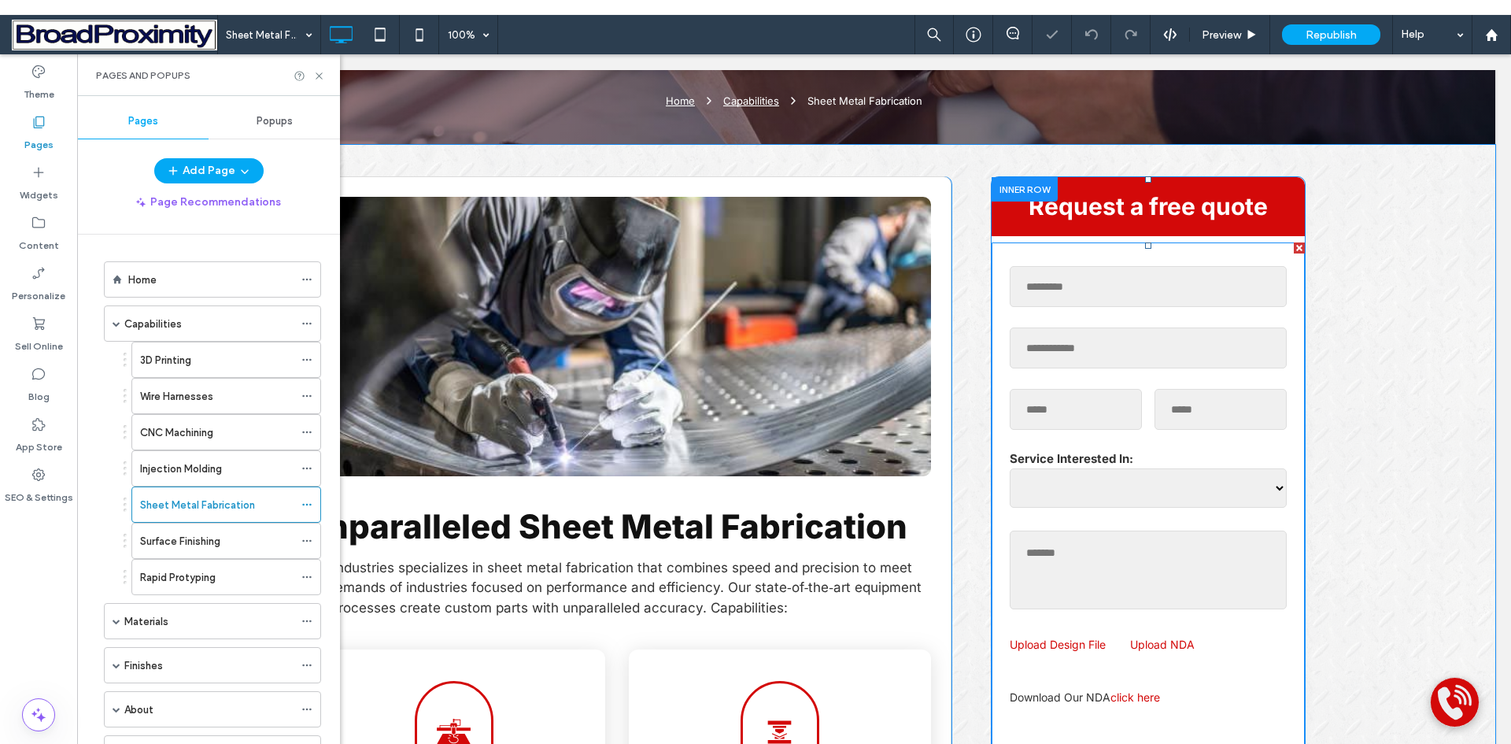
scroll to position [315, 0]
click at [1122, 277] on div "Full Name" at bounding box center [1148, 287] width 290 height 54
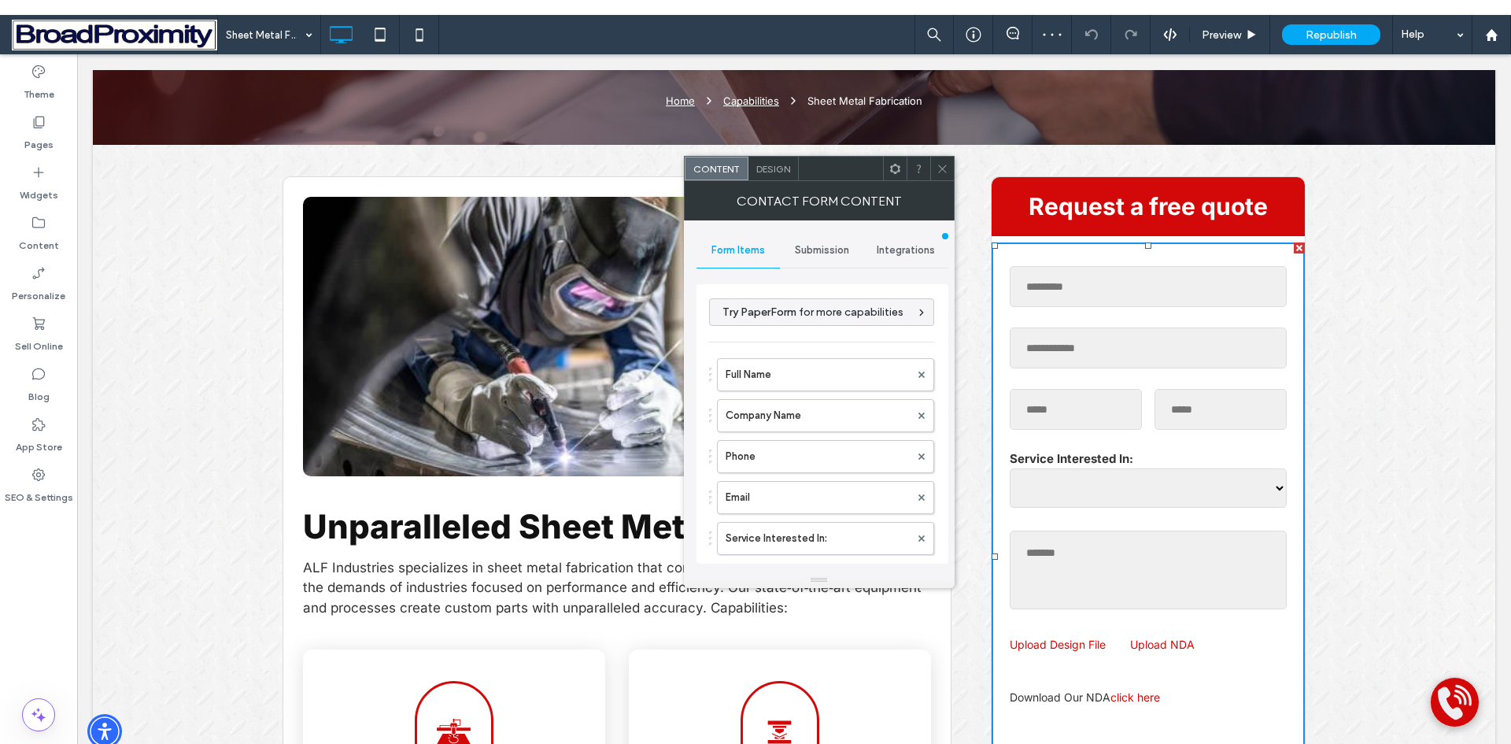
type input "******"
type input "**********"
click at [817, 252] on span "Submission" at bounding box center [822, 250] width 54 height 13
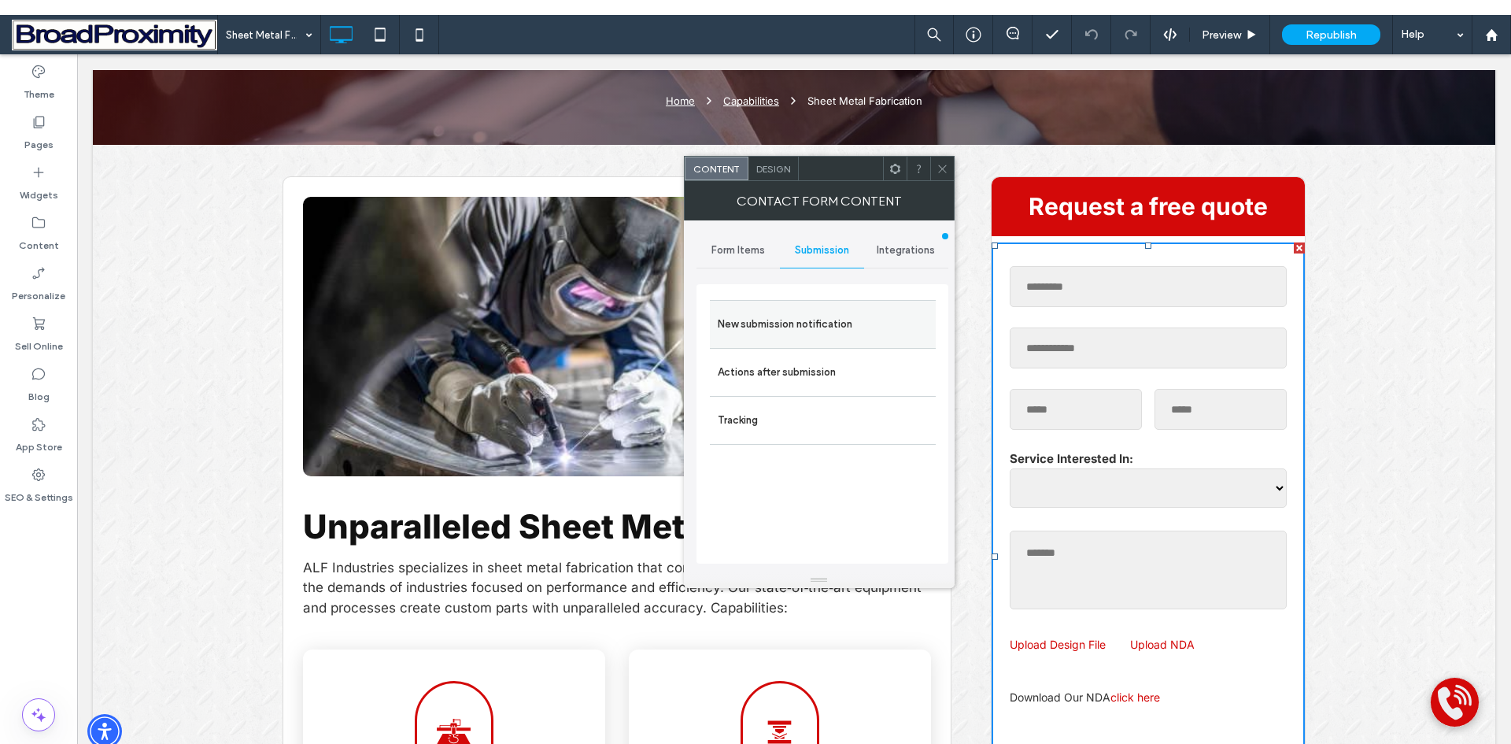
click at [790, 320] on label "New submission notification" at bounding box center [823, 323] width 210 height 31
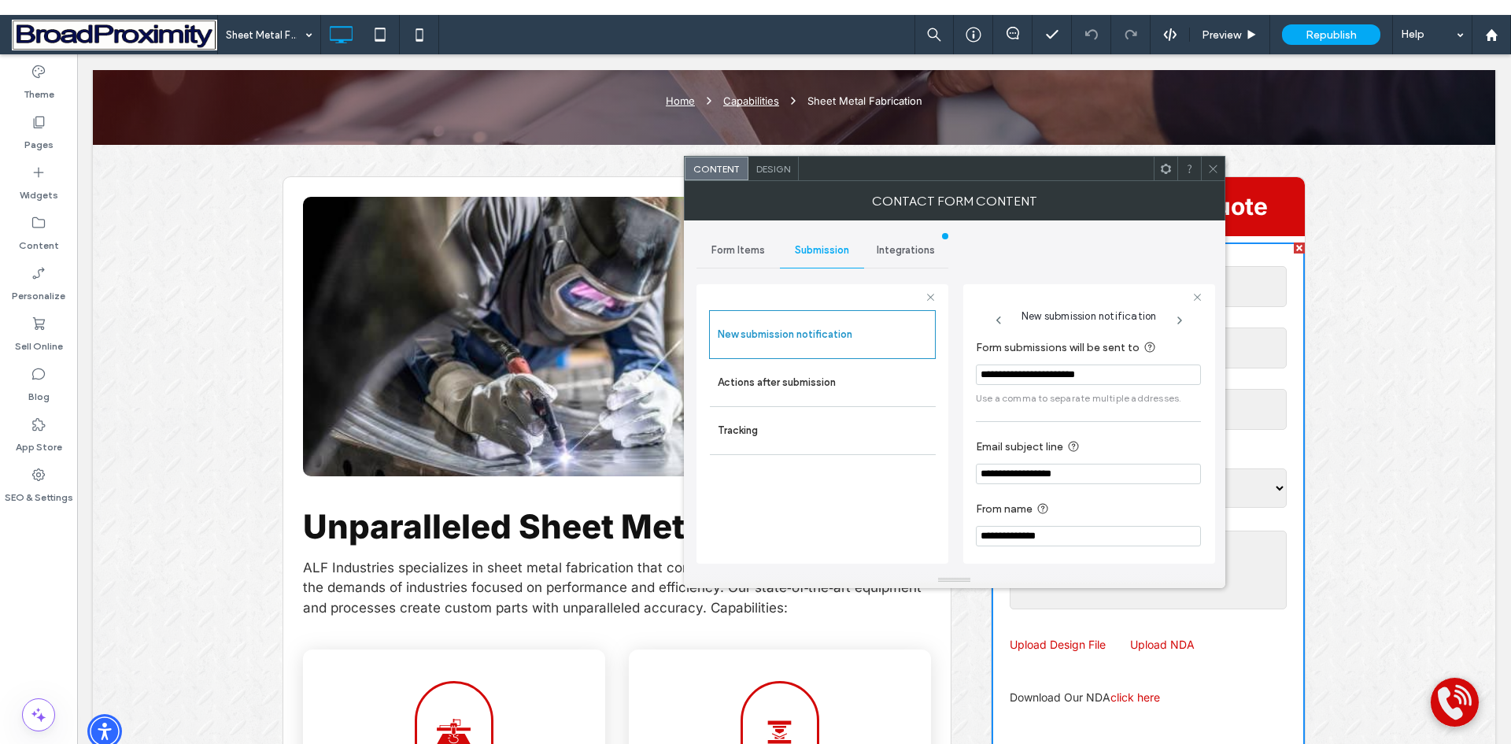
click at [1202, 165] on div at bounding box center [1213, 169] width 24 height 24
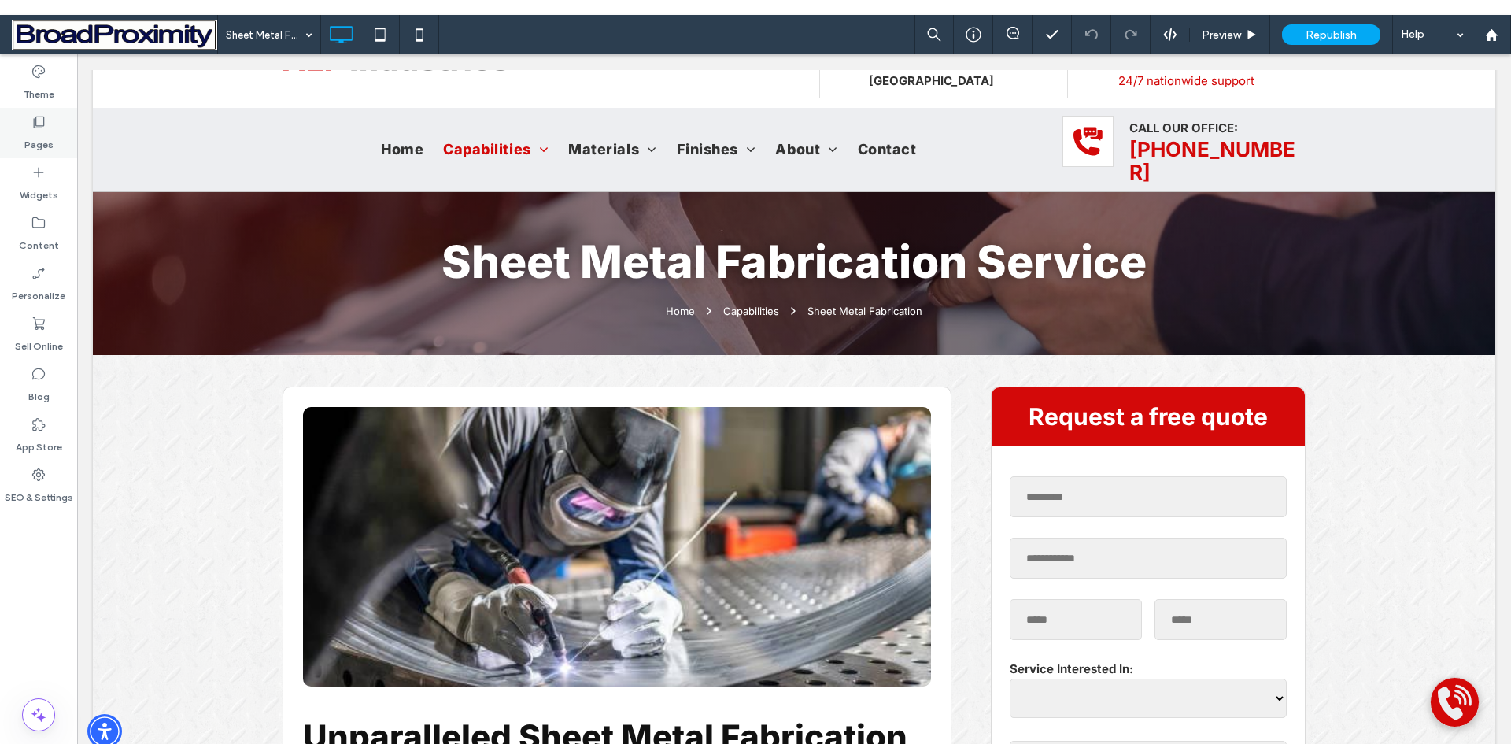
scroll to position [236, 0]
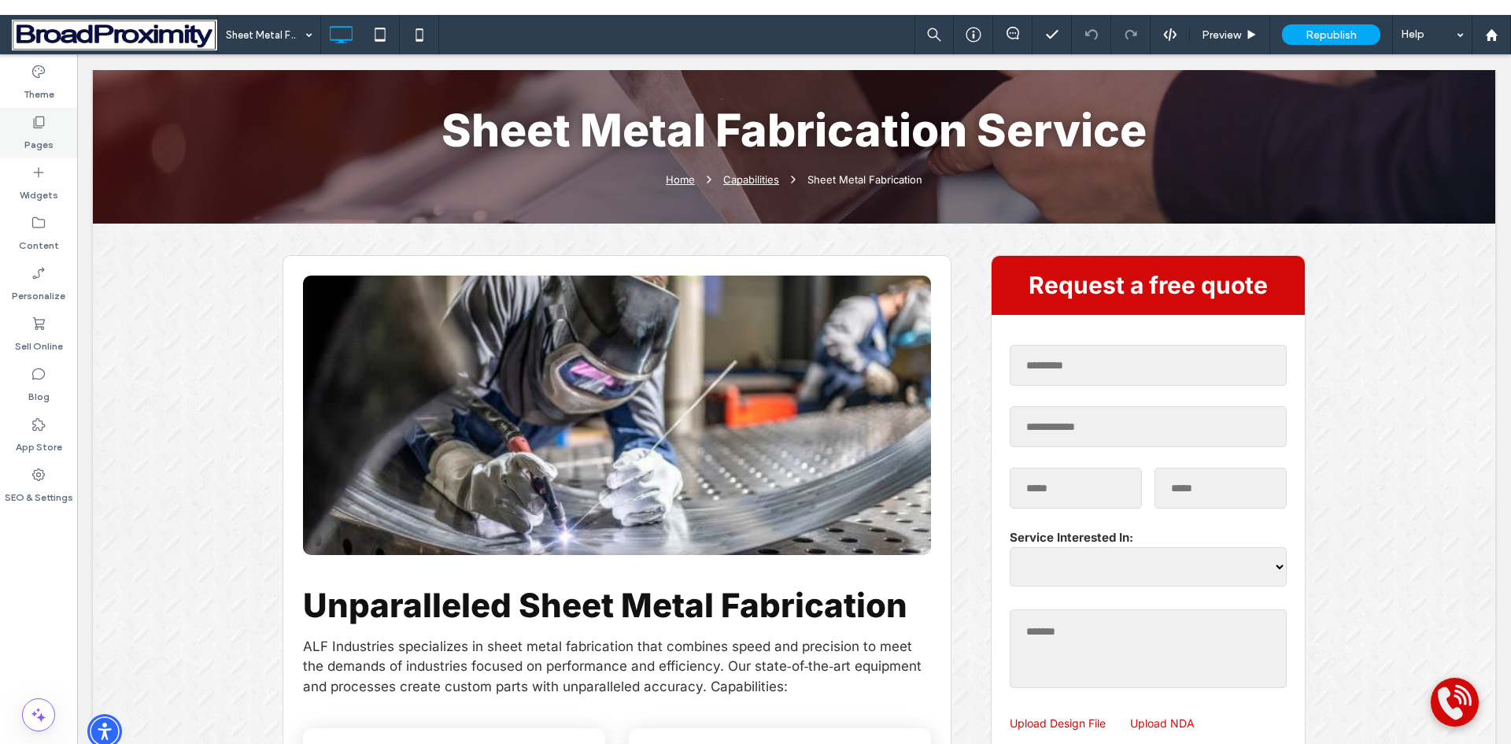
click at [39, 120] on icon at bounding box center [39, 122] width 16 height 16
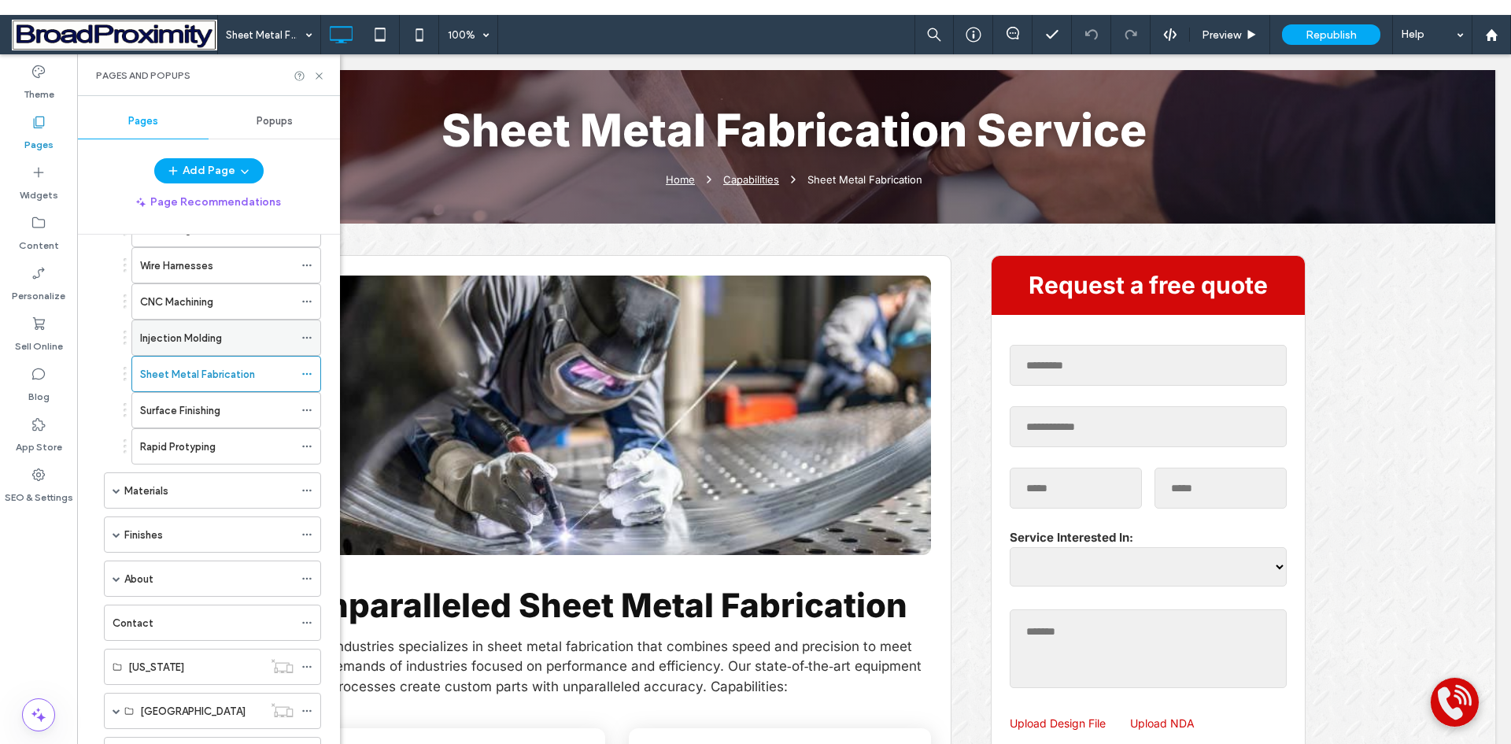
scroll to position [236, 0]
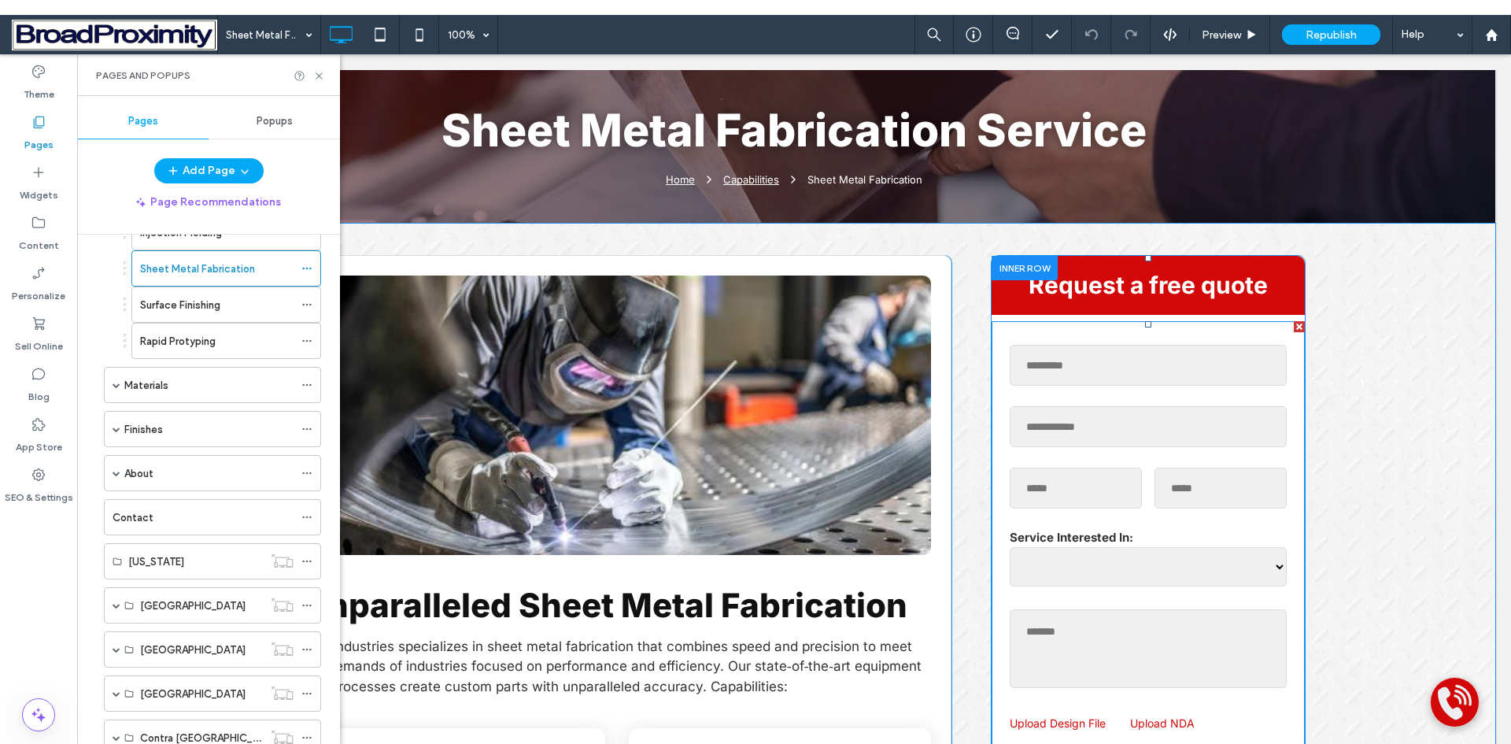
click at [1133, 361] on form "**********" at bounding box center [1148, 634] width 290 height 609
